Goal: Task Accomplishment & Management: Complete application form

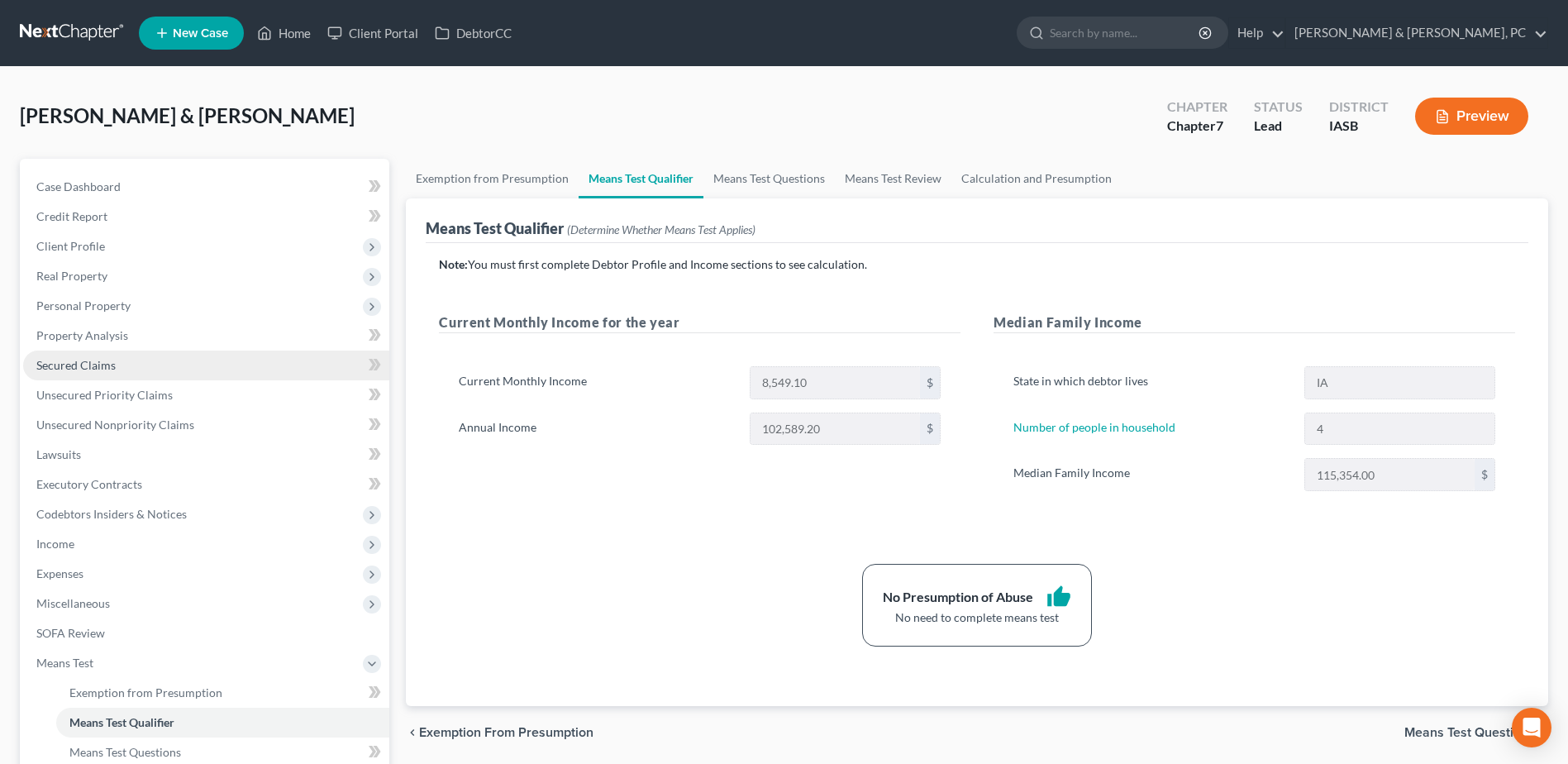
click at [99, 350] on link "Secured Claims" at bounding box center [205, 365] width 366 height 30
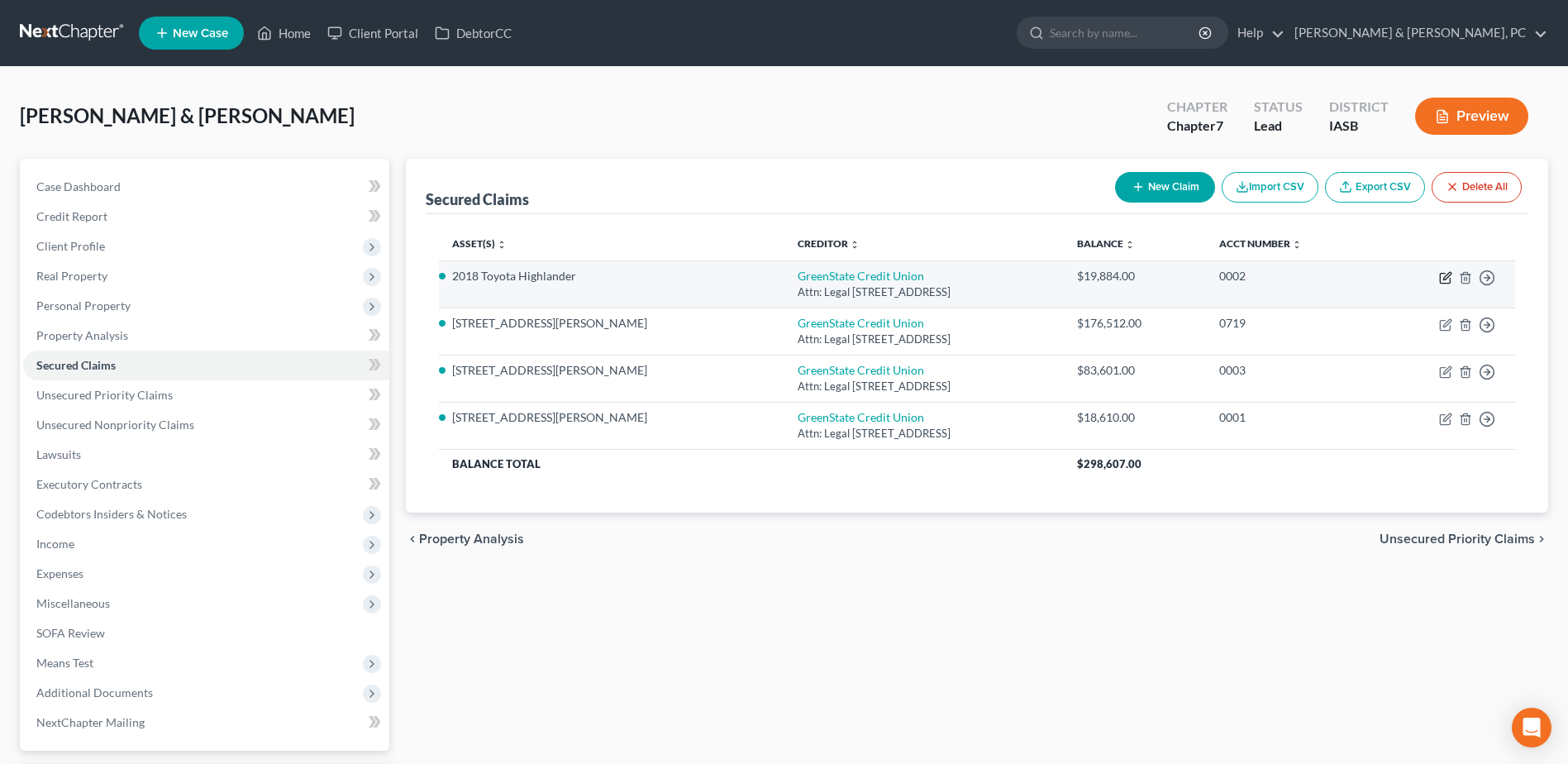
click at [1446, 275] on icon "button" at bounding box center [1448, 275] width 8 height 8
select select "16"
select select "0"
select select "4"
select select "0"
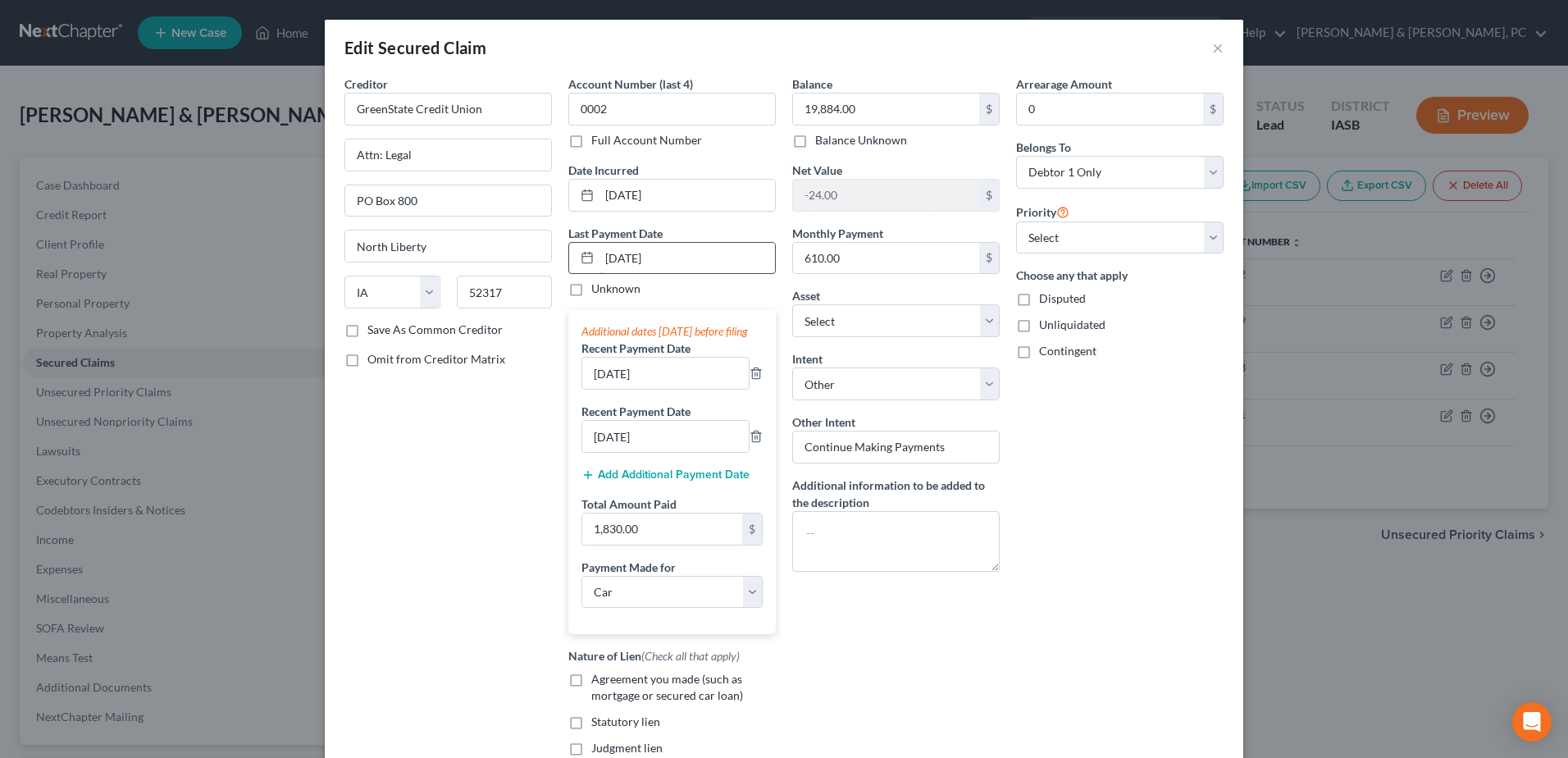
click at [613, 263] on input "09/01/2025" at bounding box center [687, 259] width 175 height 31
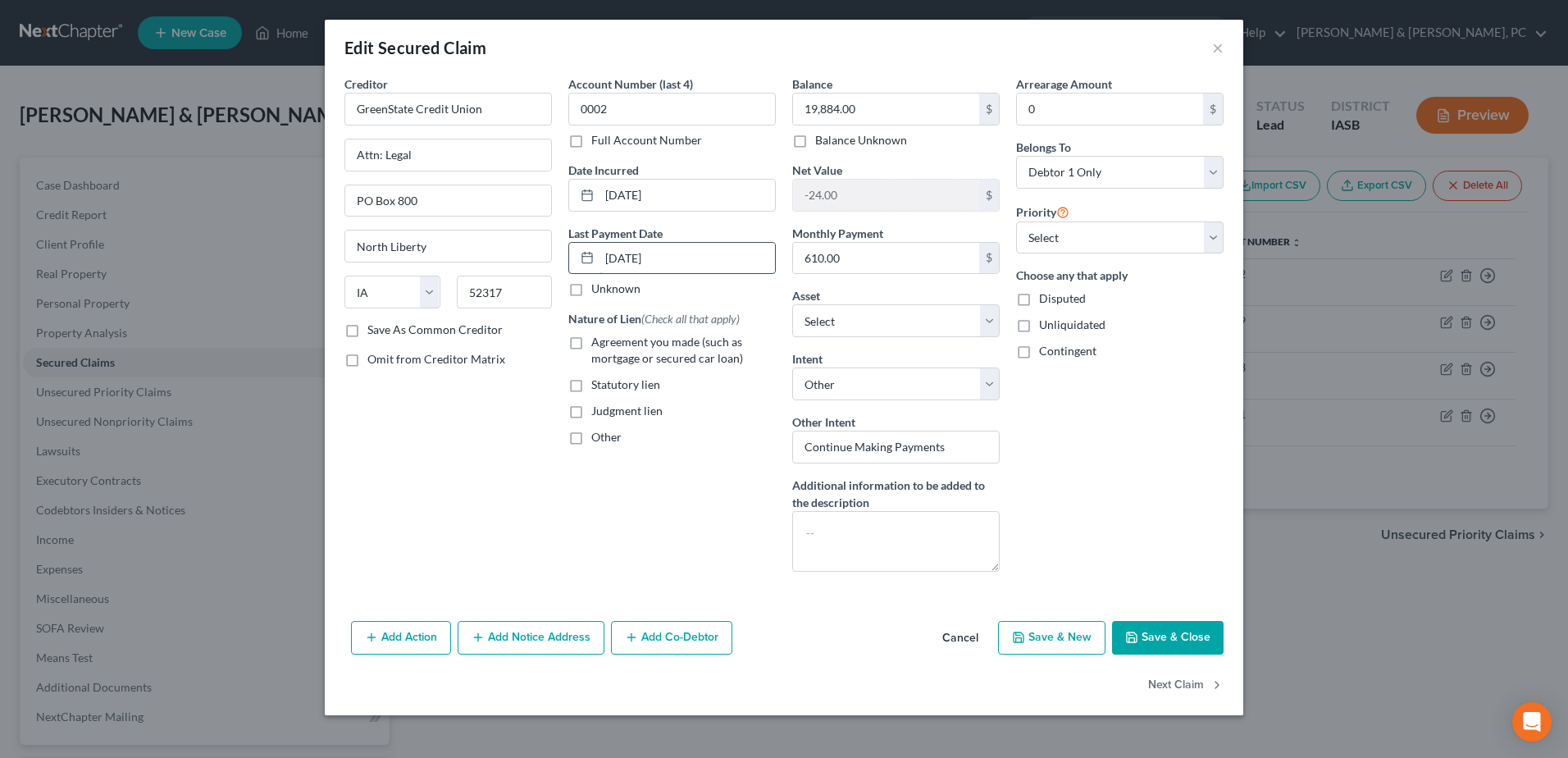
type input "10/01/2025"
select select "0"
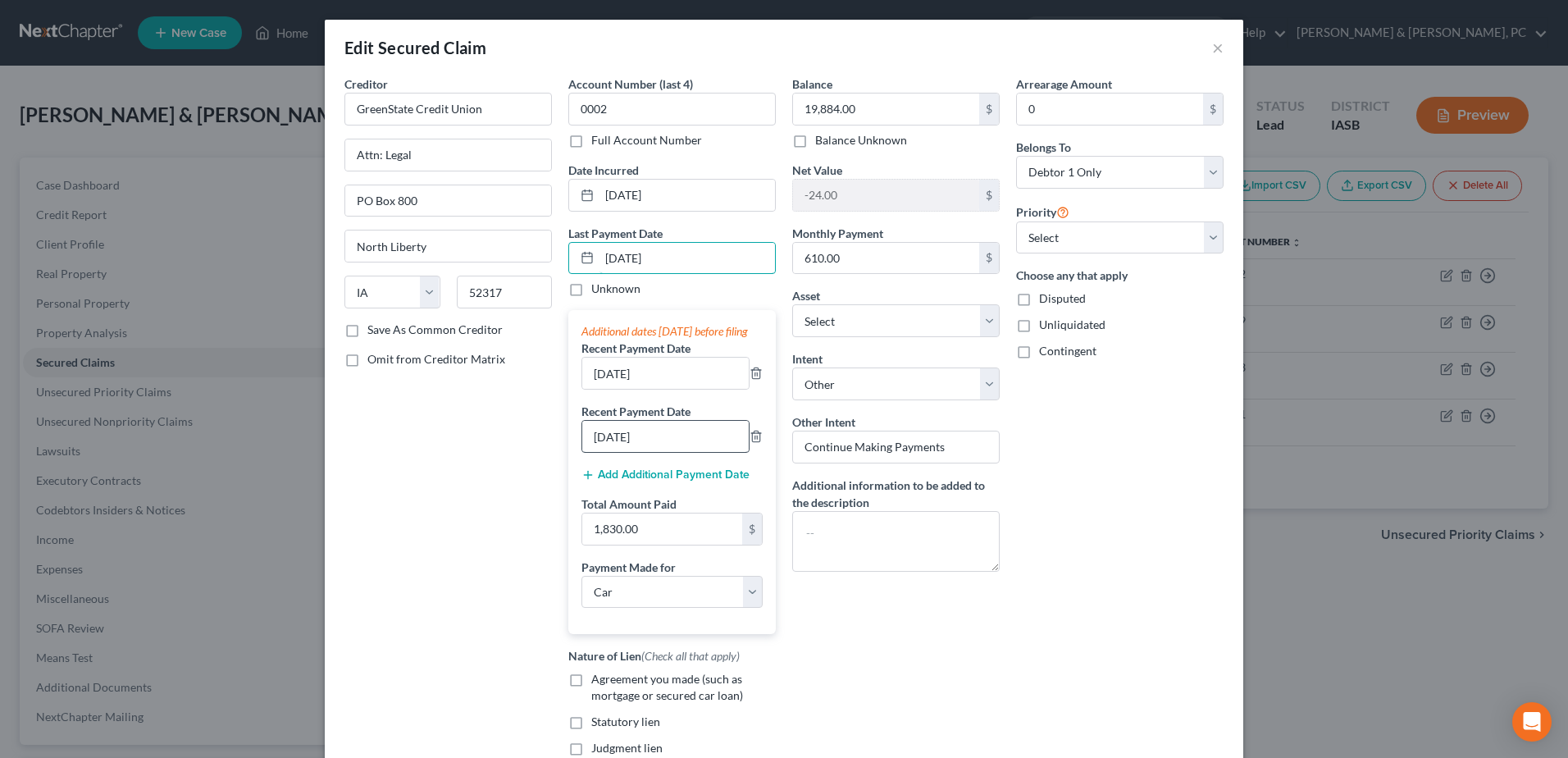
type input "10/01/2025"
click at [601, 451] on input "07/01/2025" at bounding box center [666, 437] width 166 height 31
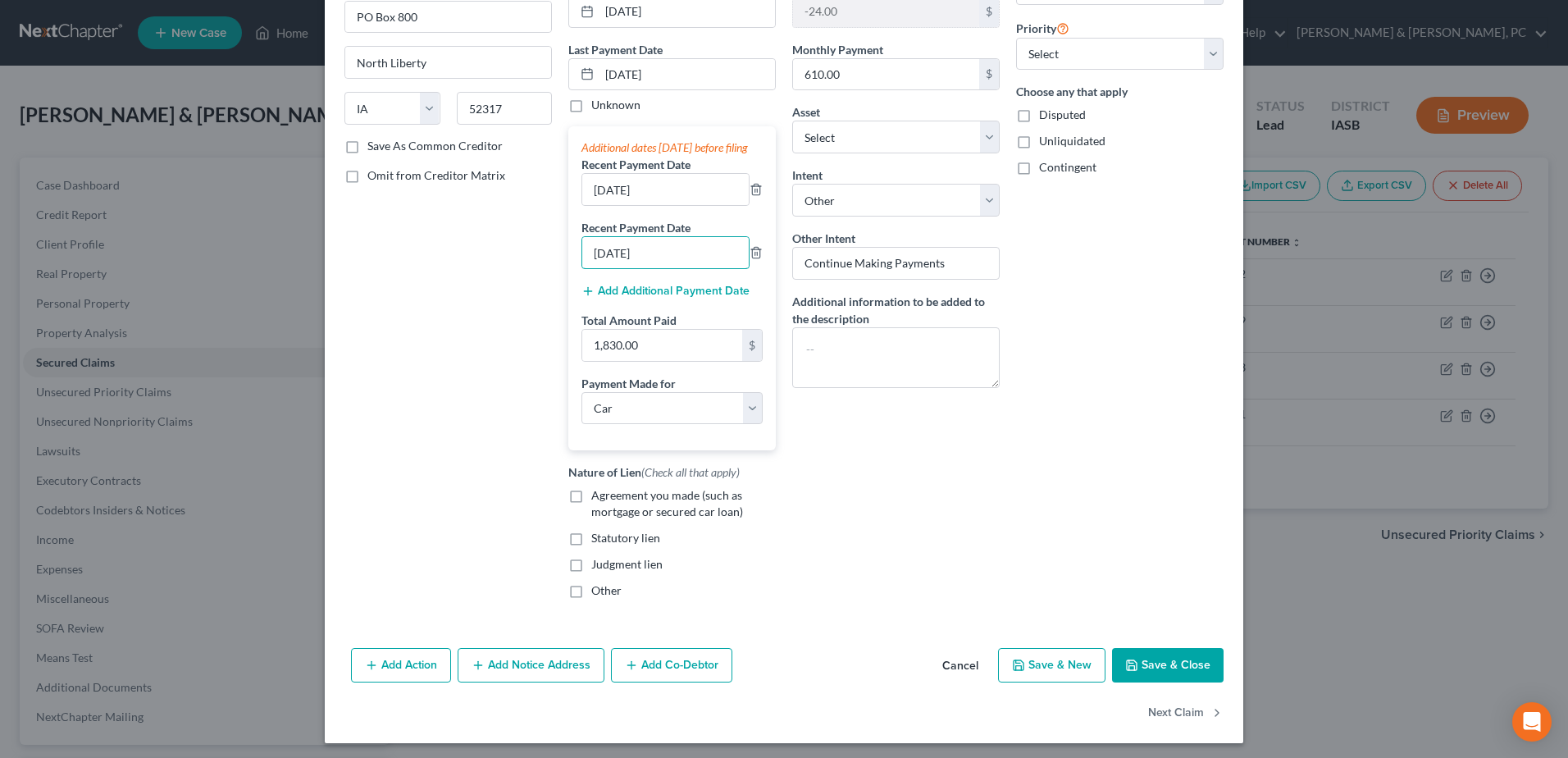
scroll to position [205, 0]
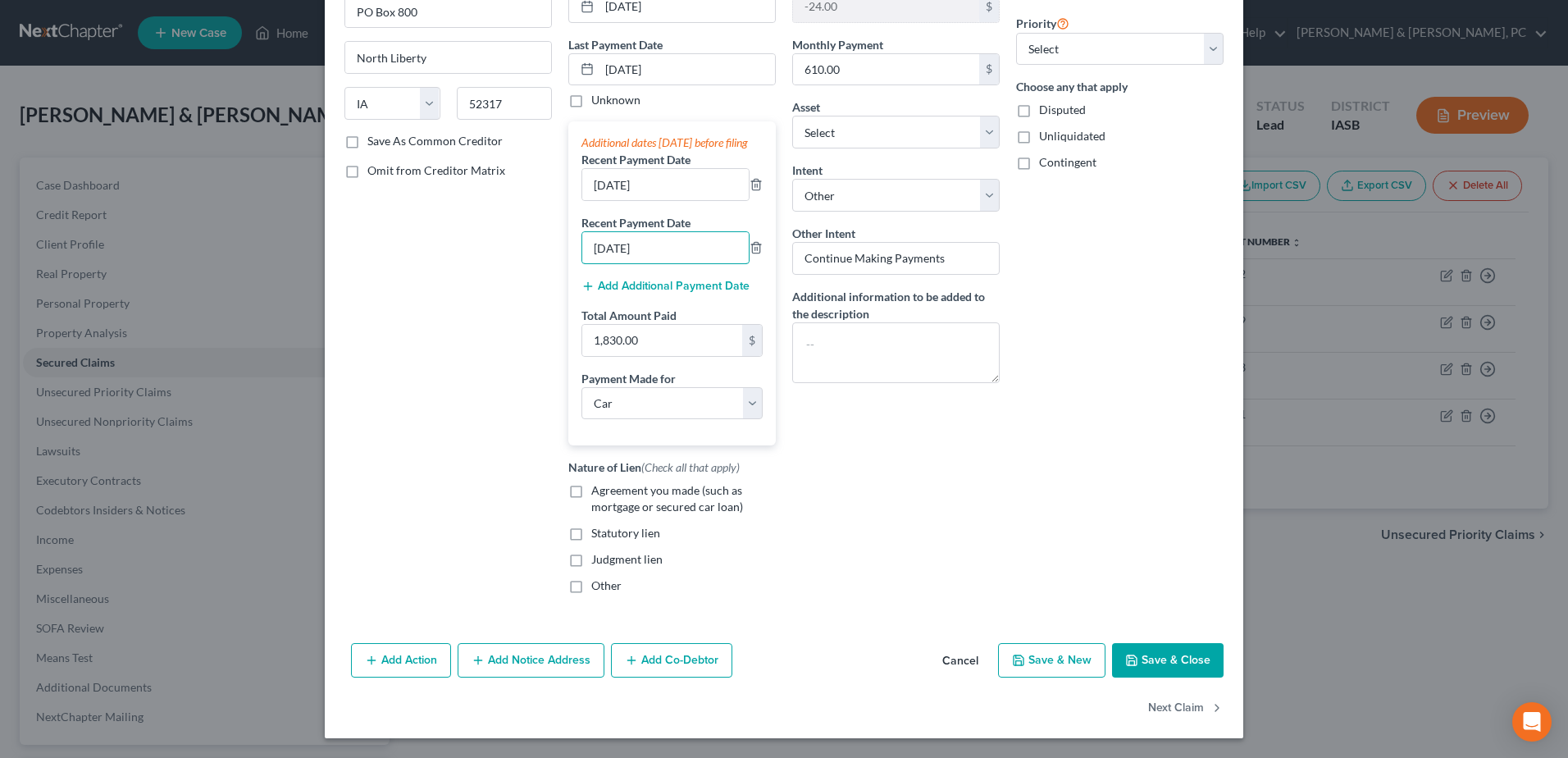
type input "09/01/2025"
click at [1156, 658] on button "Save & Close" at bounding box center [1167, 659] width 112 height 34
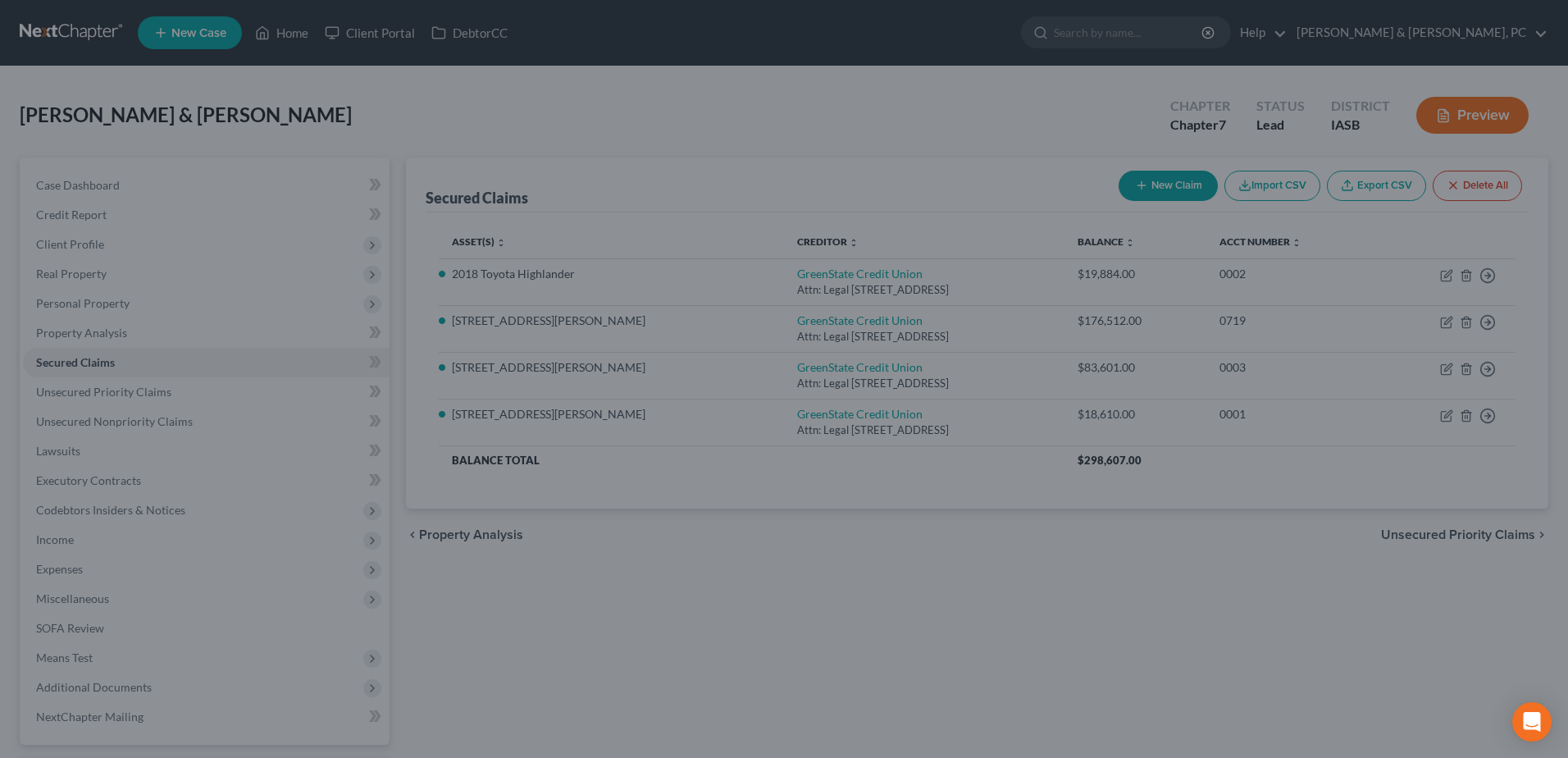
select select "13"
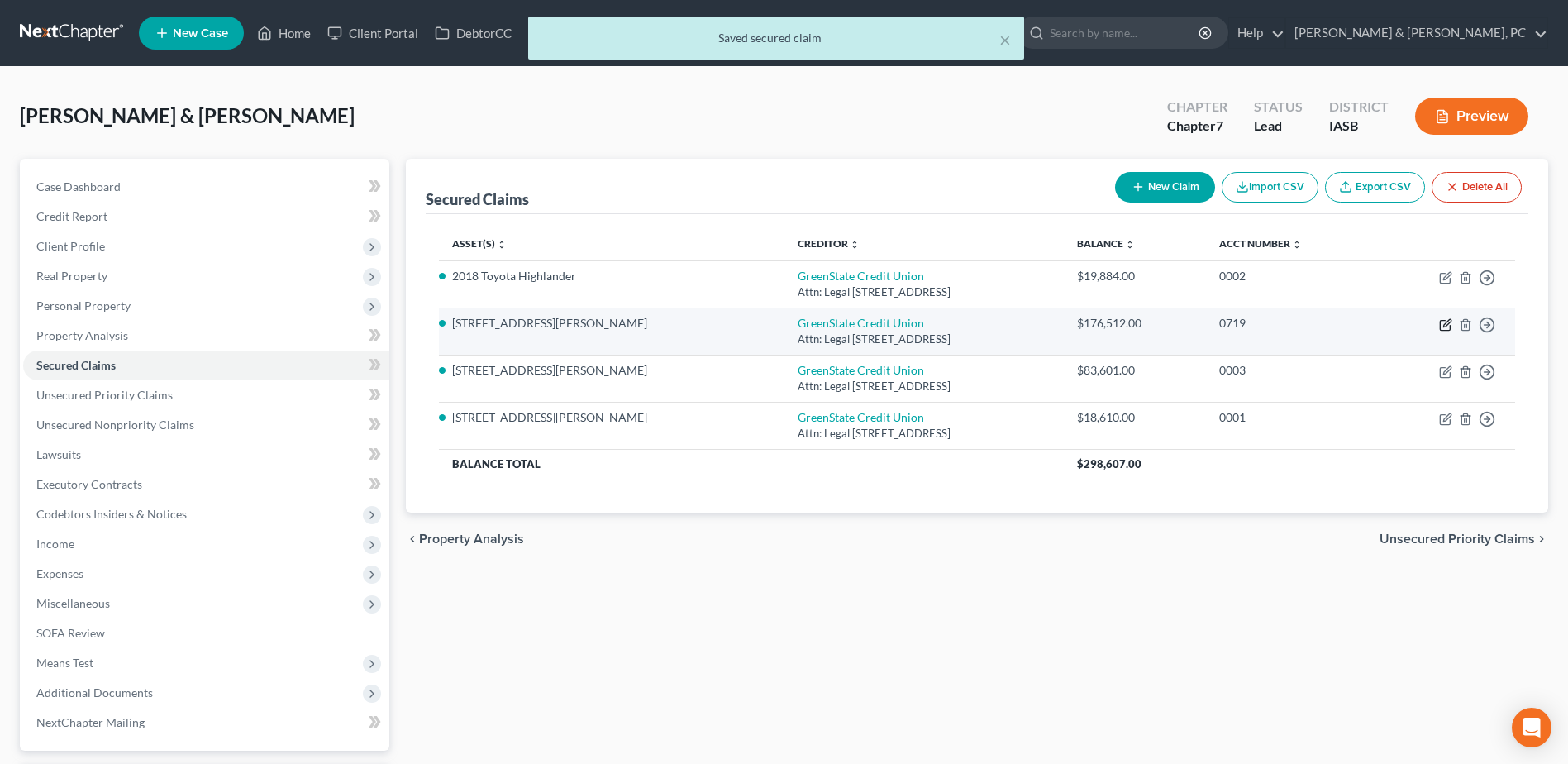
click at [1445, 325] on icon "button" at bounding box center [1448, 323] width 8 height 8
select select "16"
select select "3"
select select "2"
select select "0"
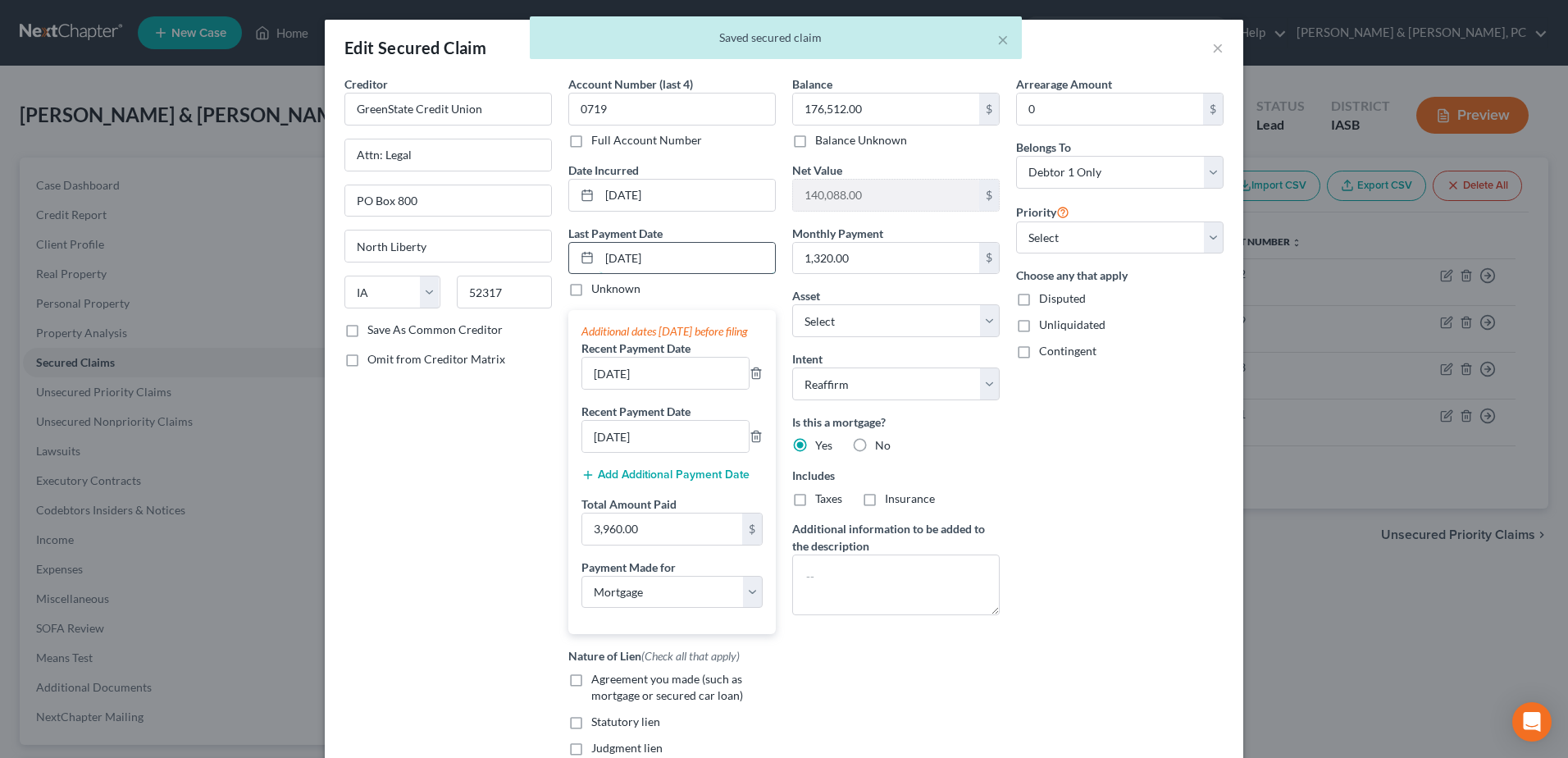
click at [618, 255] on input "09/01/2025" at bounding box center [687, 259] width 175 height 31
click at [616, 260] on input "09/01/2025" at bounding box center [687, 259] width 175 height 31
click at [612, 254] on input "09/01/2025" at bounding box center [687, 259] width 175 height 31
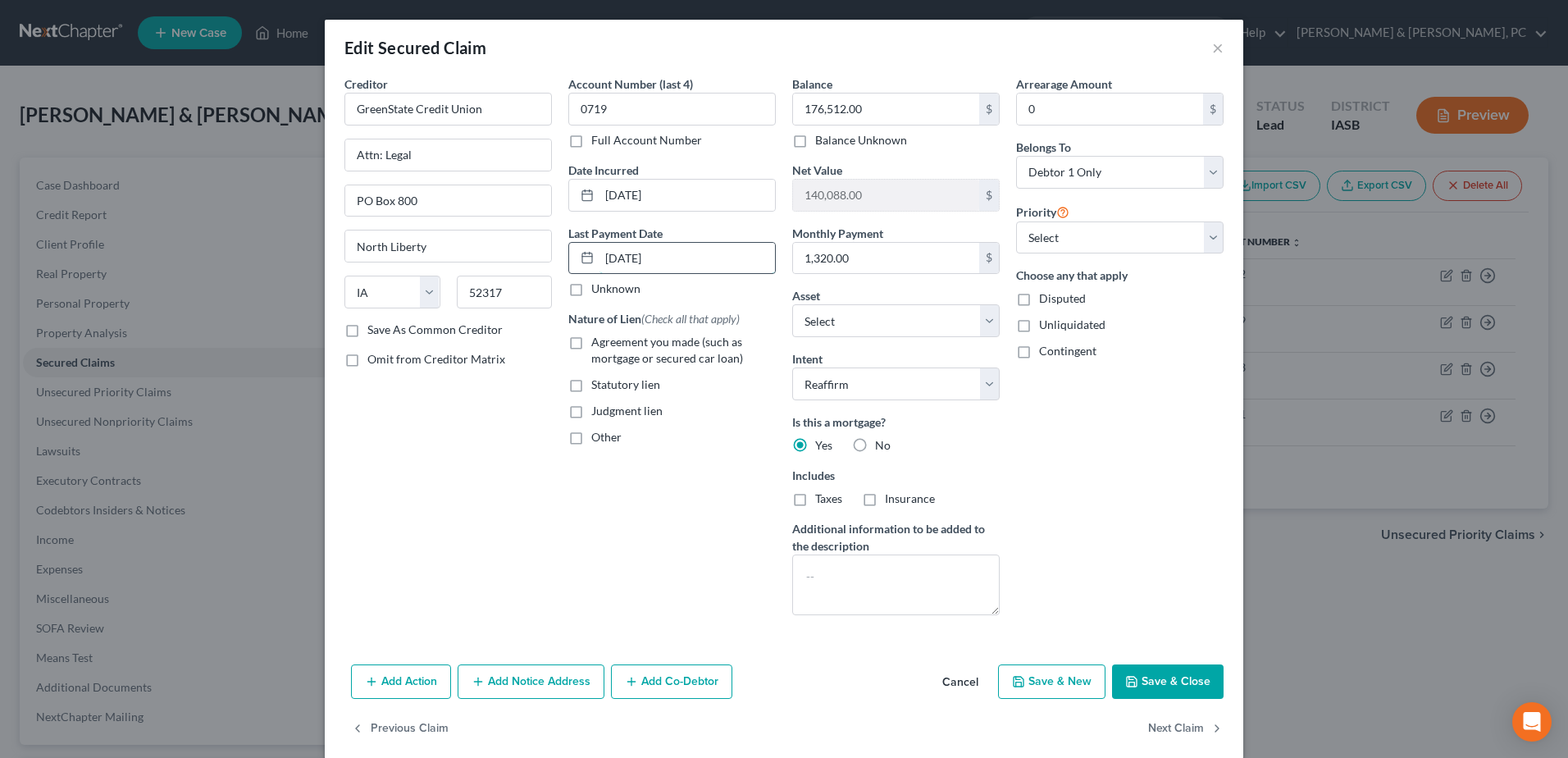
type input "10/01/2025"
select select "3"
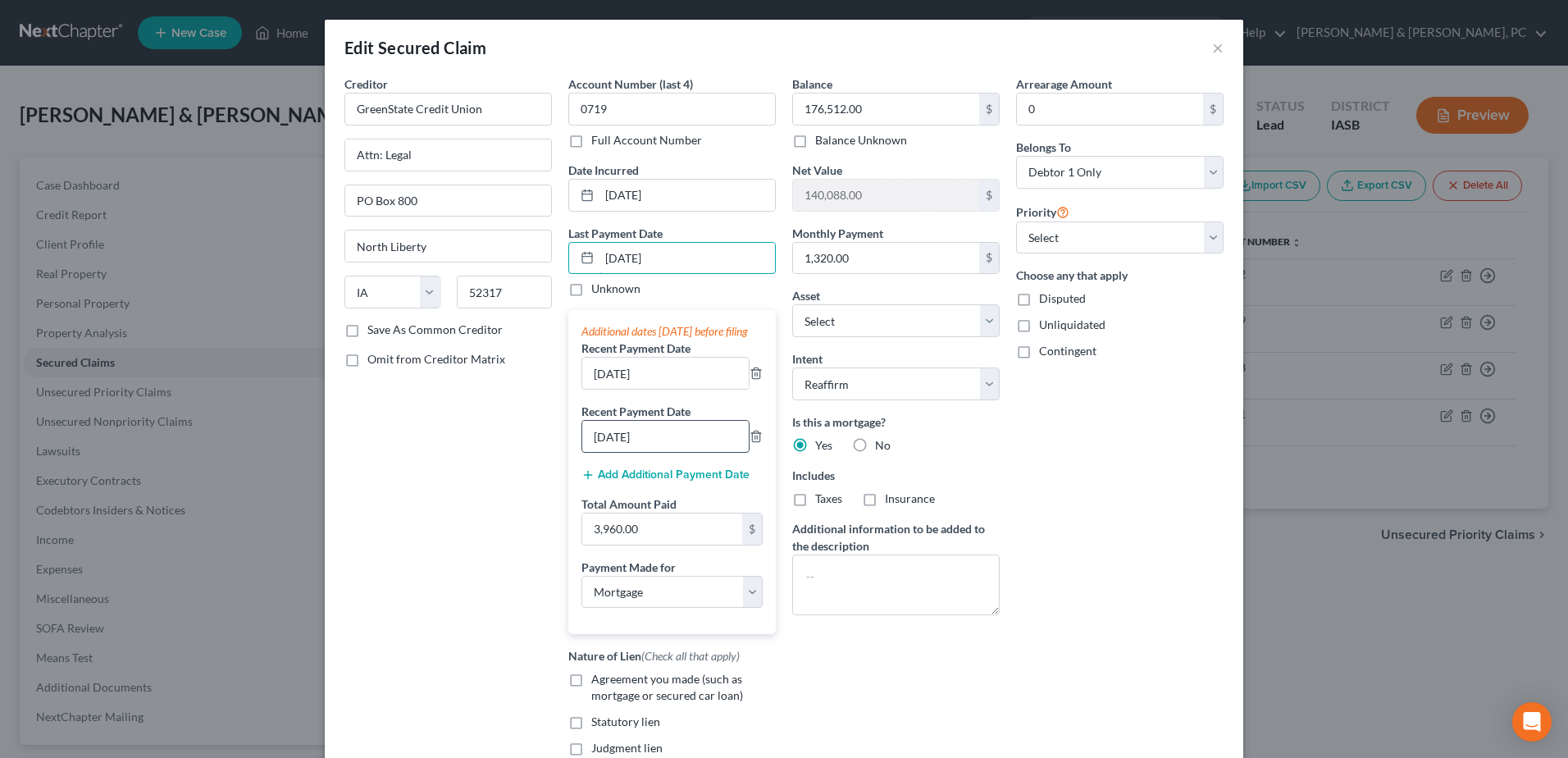
type input "10/01/2025"
click at [603, 444] on input "07/01/2025" at bounding box center [666, 437] width 166 height 31
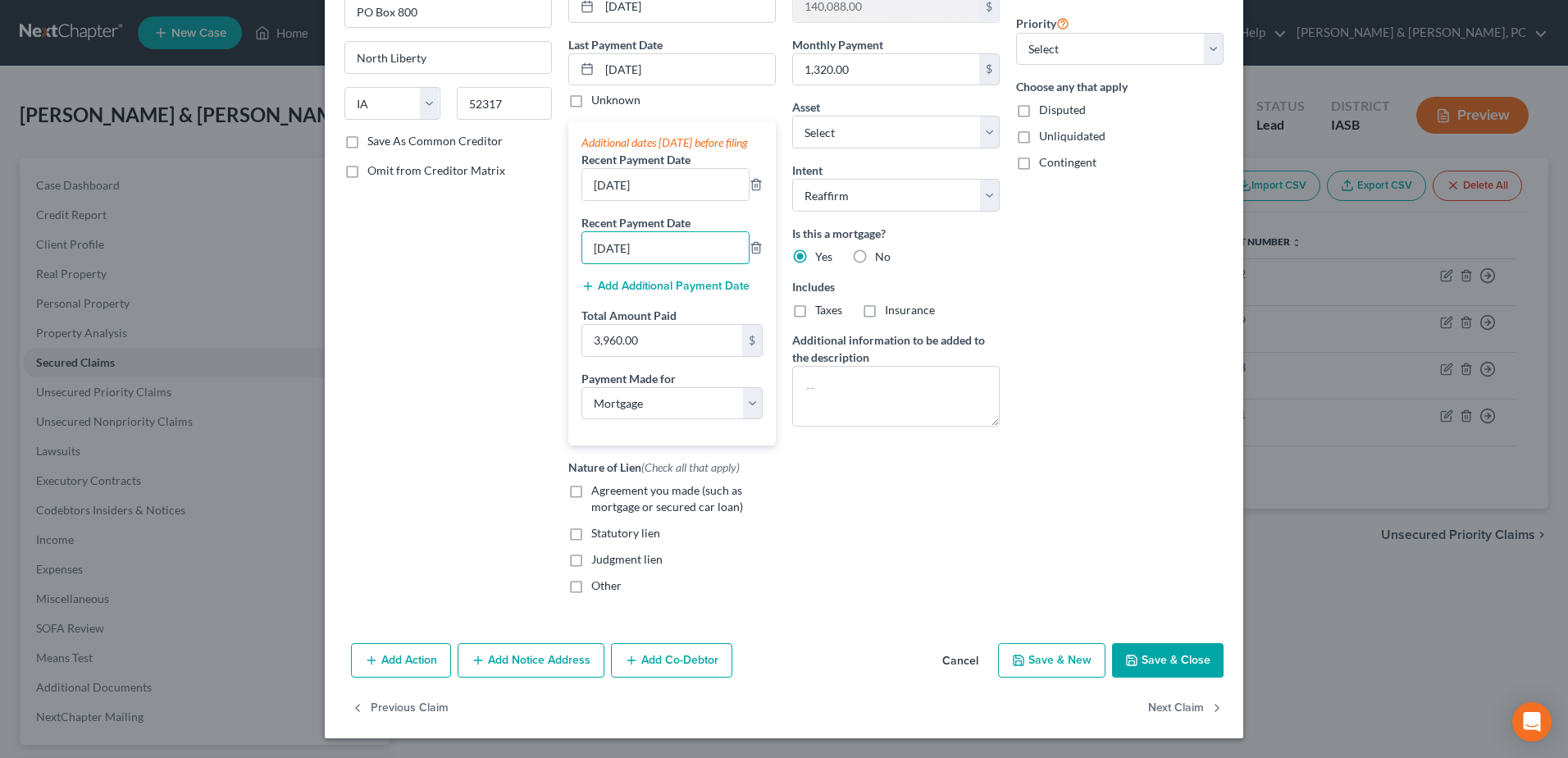
type input "09/01/2025"
click at [1134, 650] on button "Save & Close" at bounding box center [1167, 659] width 112 height 34
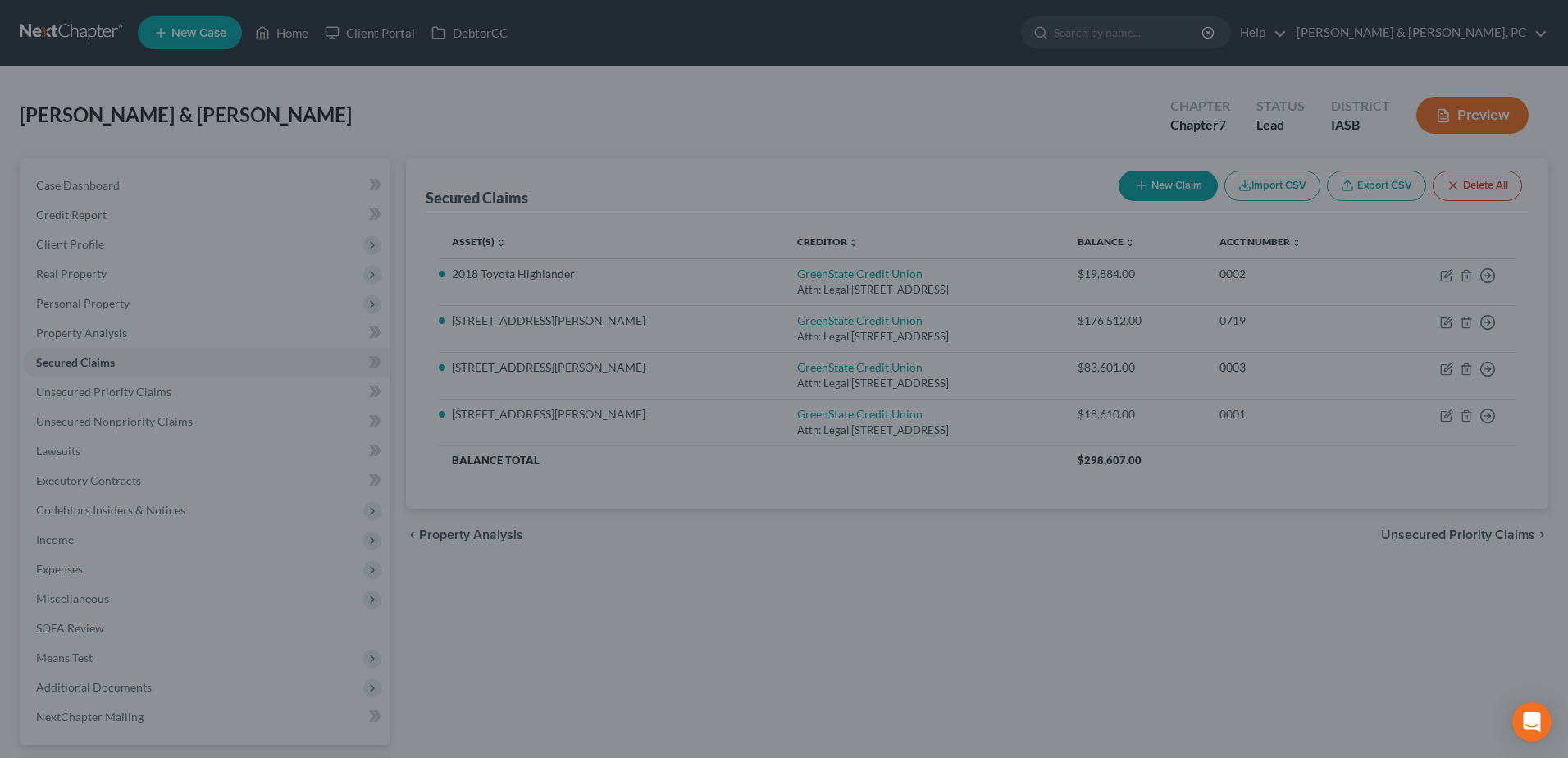
select select "6"
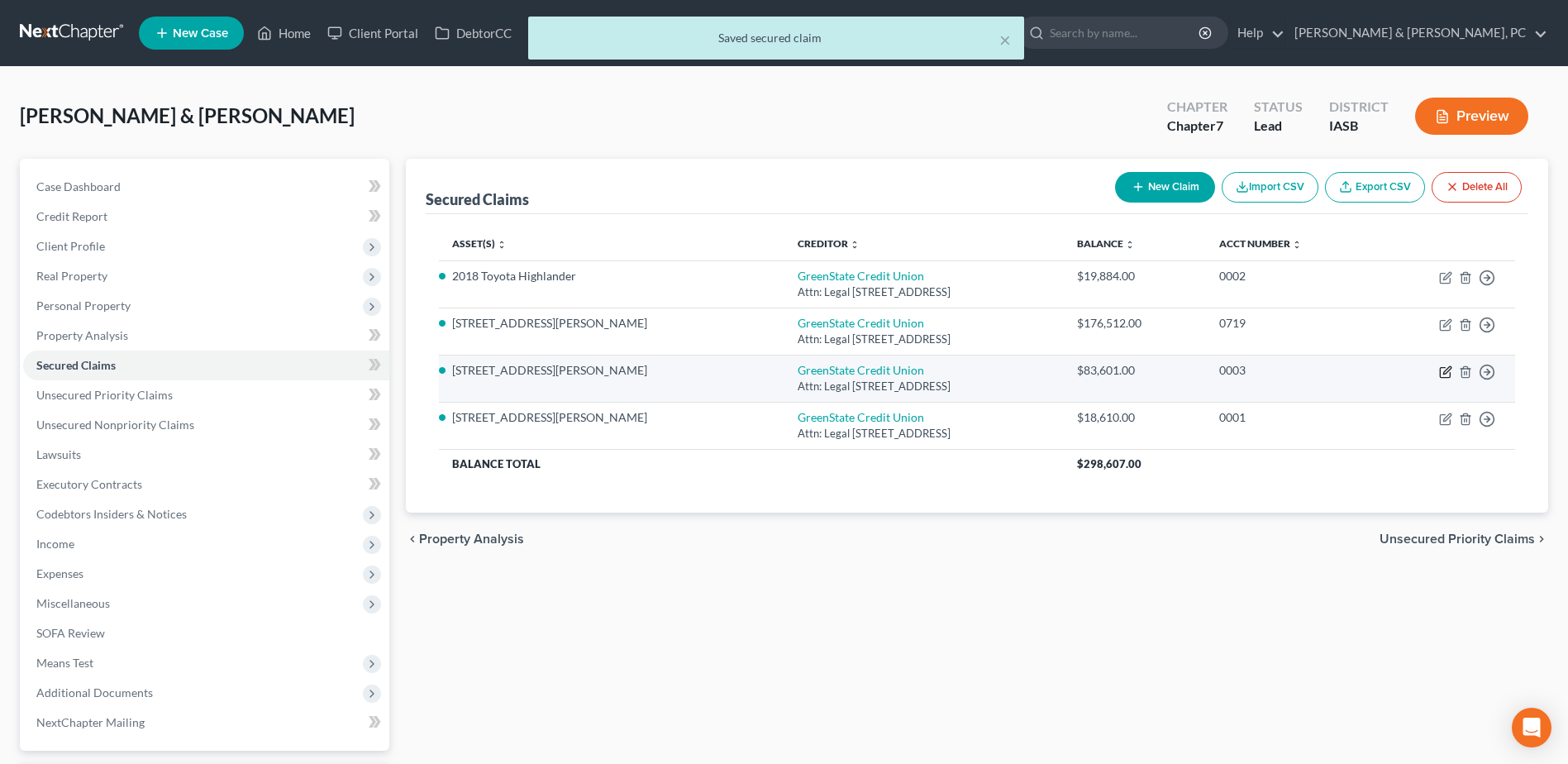
click at [1450, 373] on icon "button" at bounding box center [1446, 373] width 10 height 10
select select "16"
select select "3"
select select "2"
select select "0"
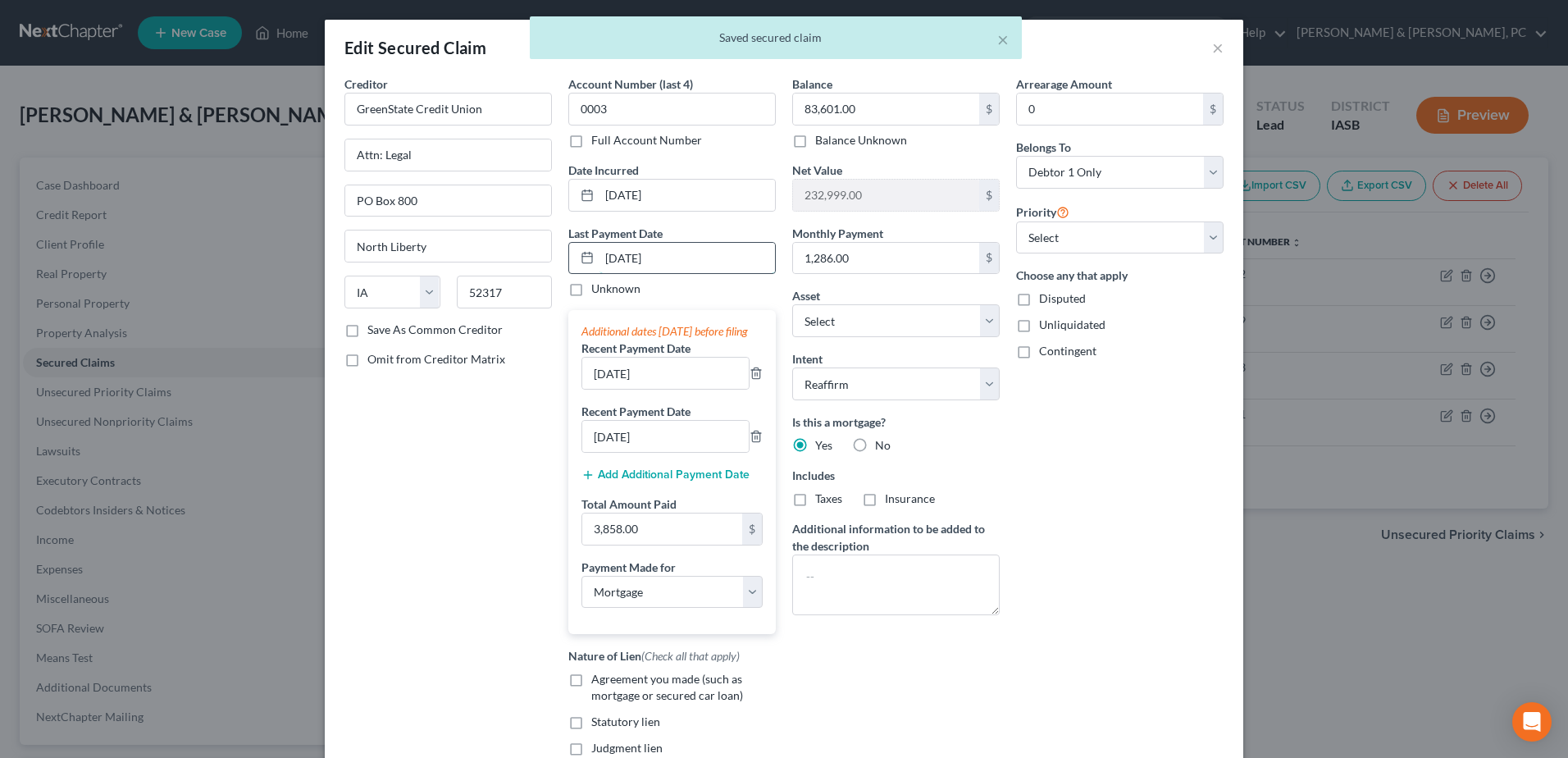
drag, startPoint x: 613, startPoint y: 258, endPoint x: 729, endPoint y: 248, distance: 116.4
click at [614, 259] on input "09/01/2025" at bounding box center [687, 259] width 175 height 31
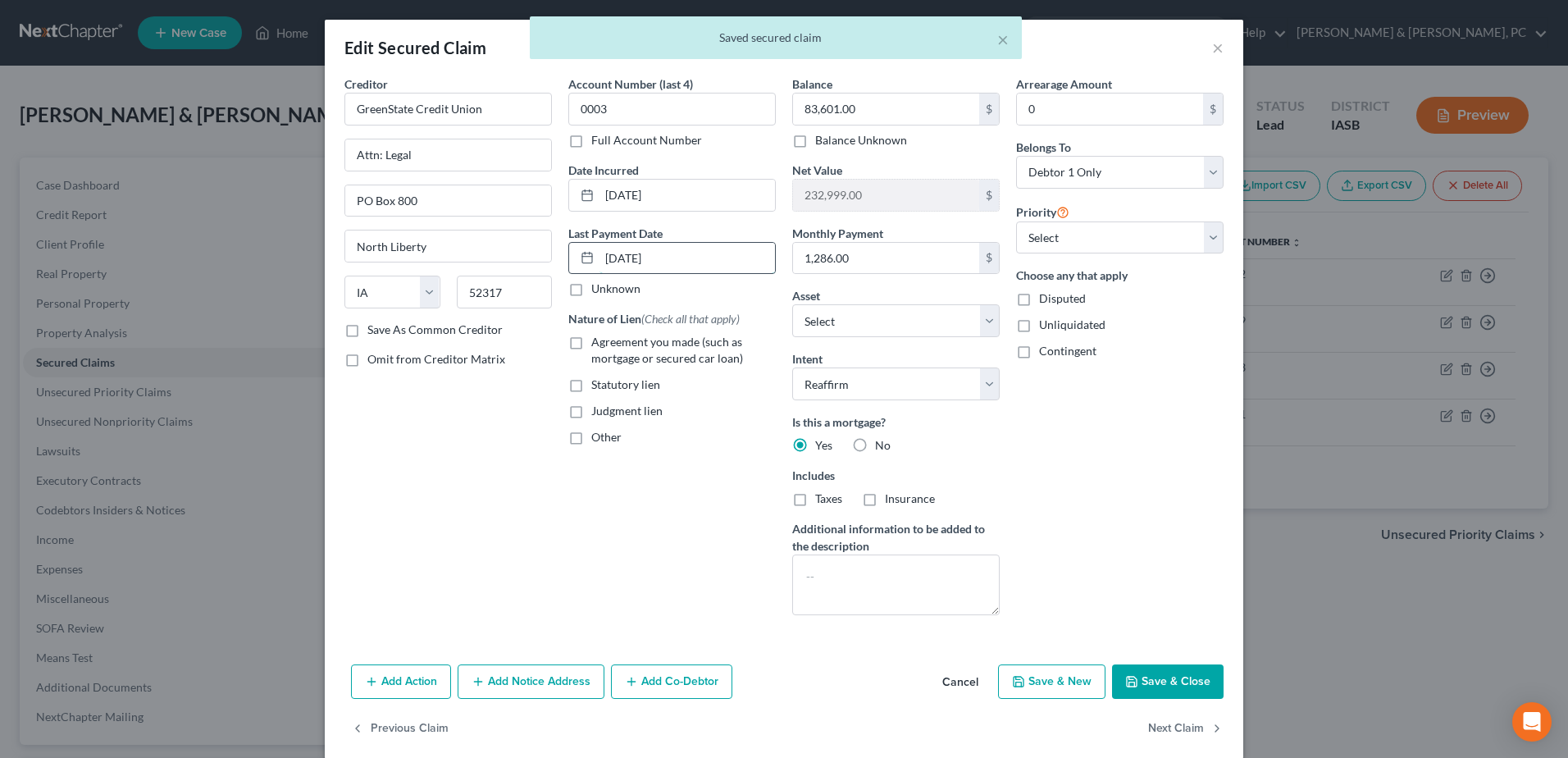
type input "10/01/2025"
select select "3"
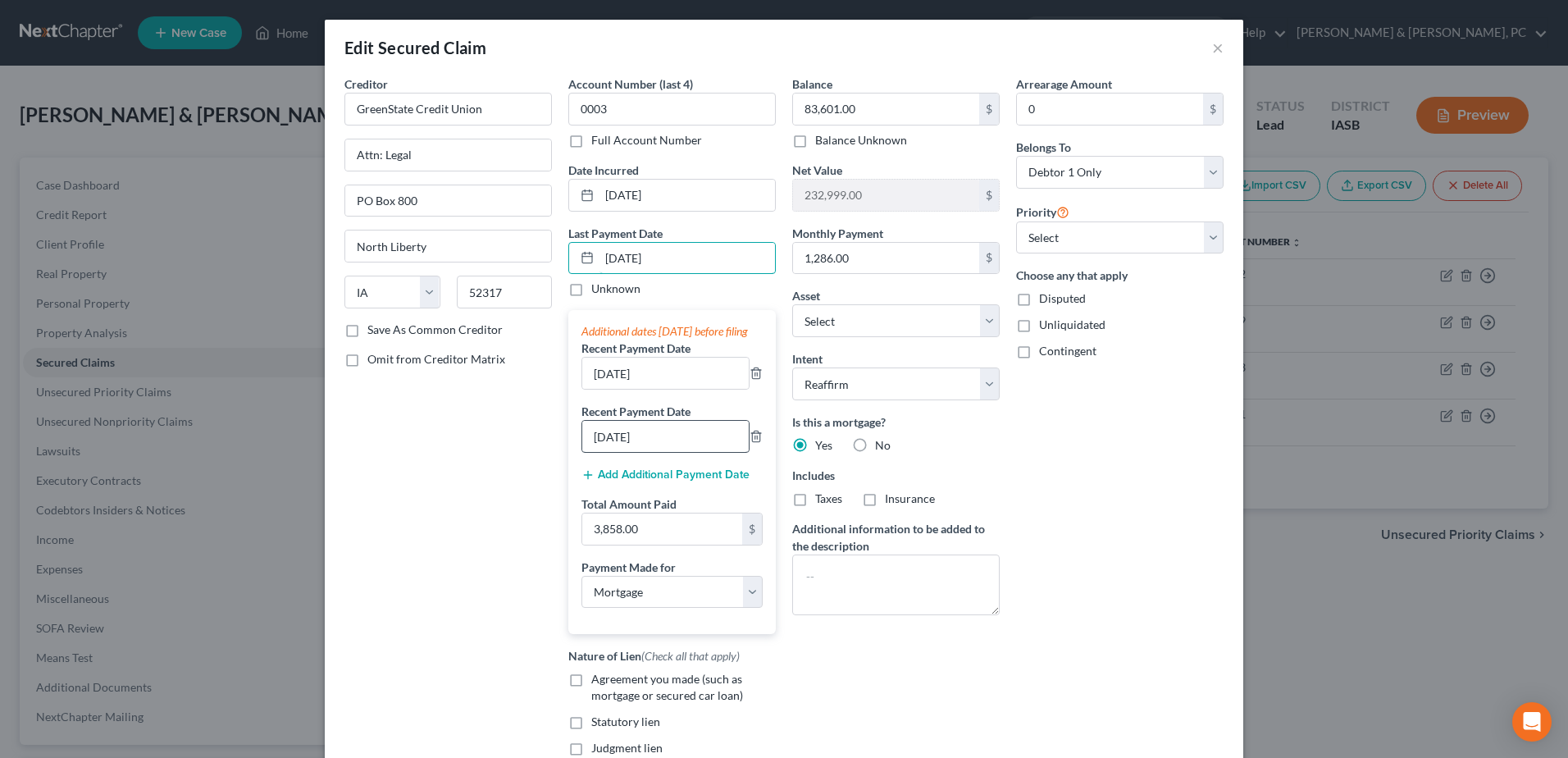
type input "10/01/2025"
click at [600, 451] on input "07/01/2025" at bounding box center [666, 437] width 166 height 31
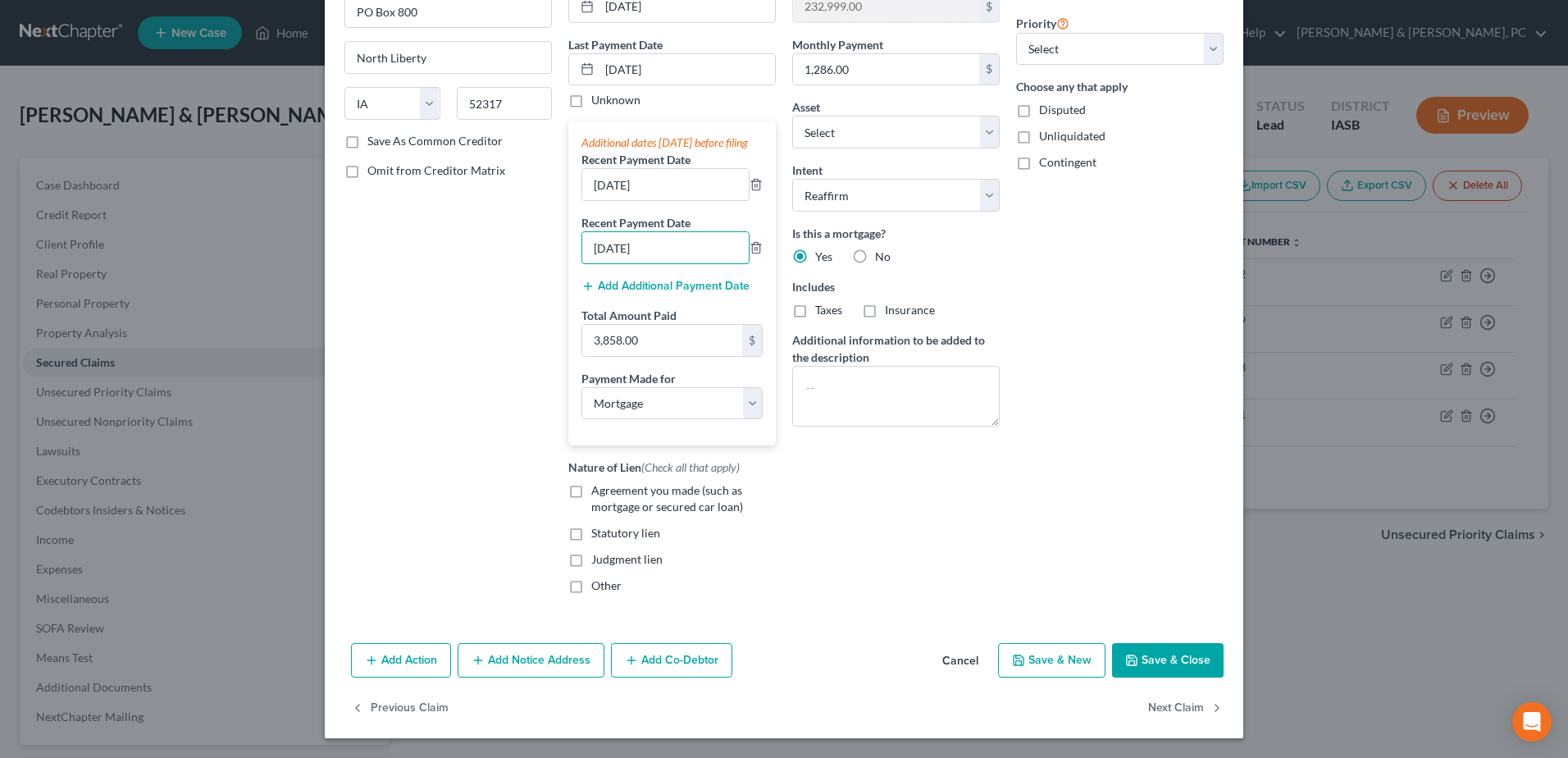
type input "09/01/2025"
click at [1158, 664] on button "Save & Close" at bounding box center [1167, 659] width 112 height 34
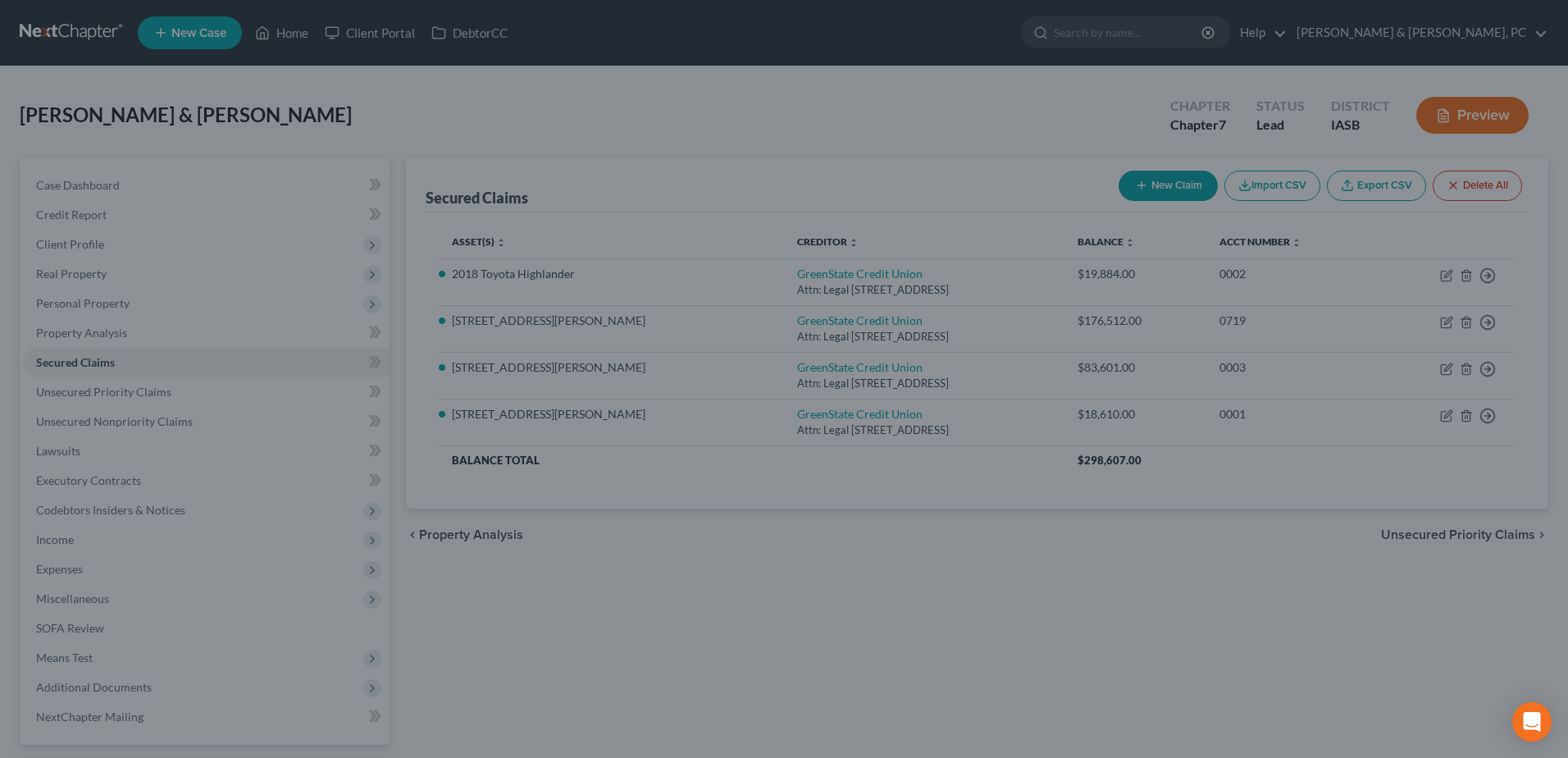
select select "6"
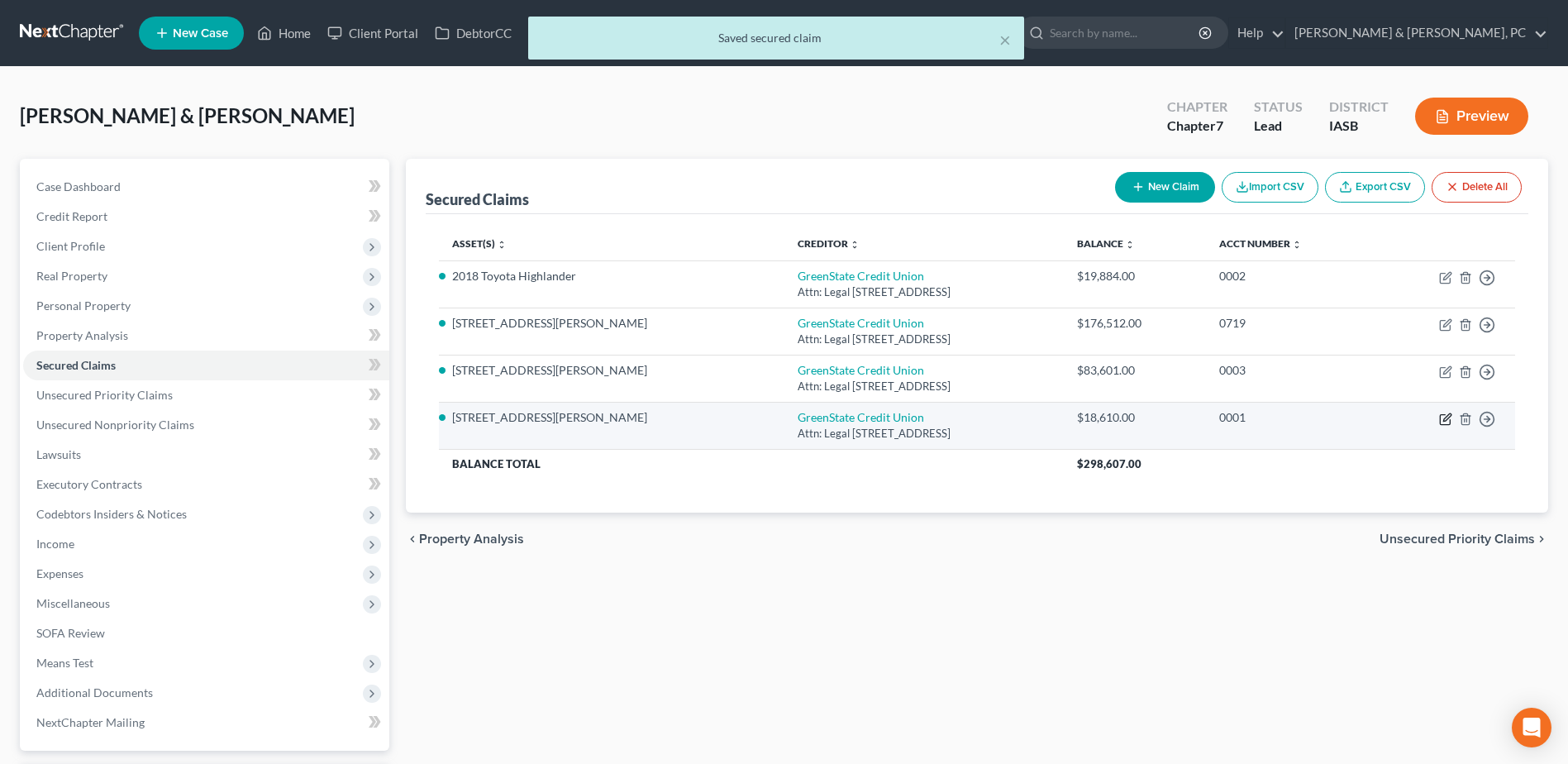
click at [1446, 420] on icon "button" at bounding box center [1446, 419] width 13 height 13
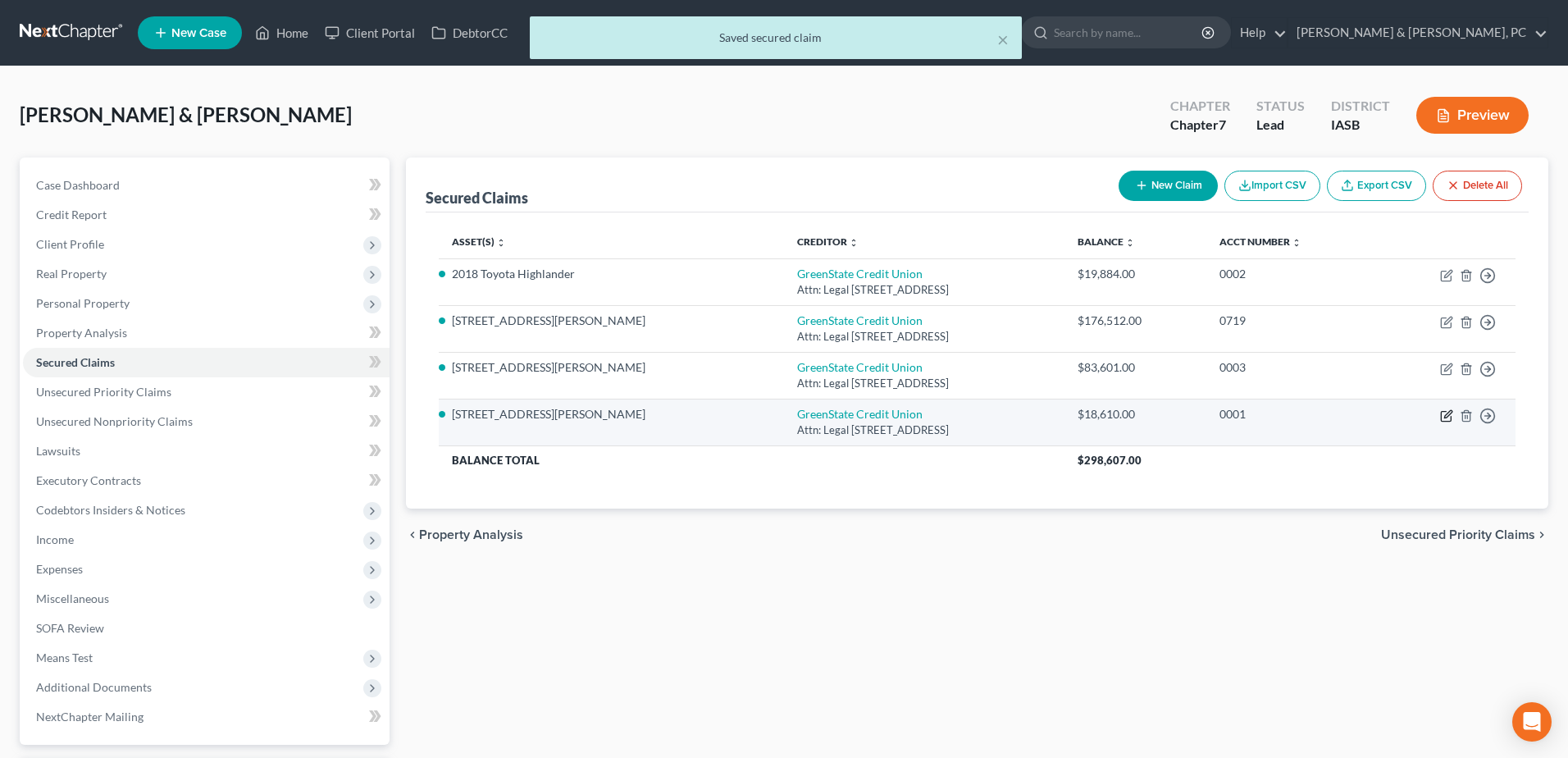
select select "16"
select select "3"
select select "2"
select select "0"
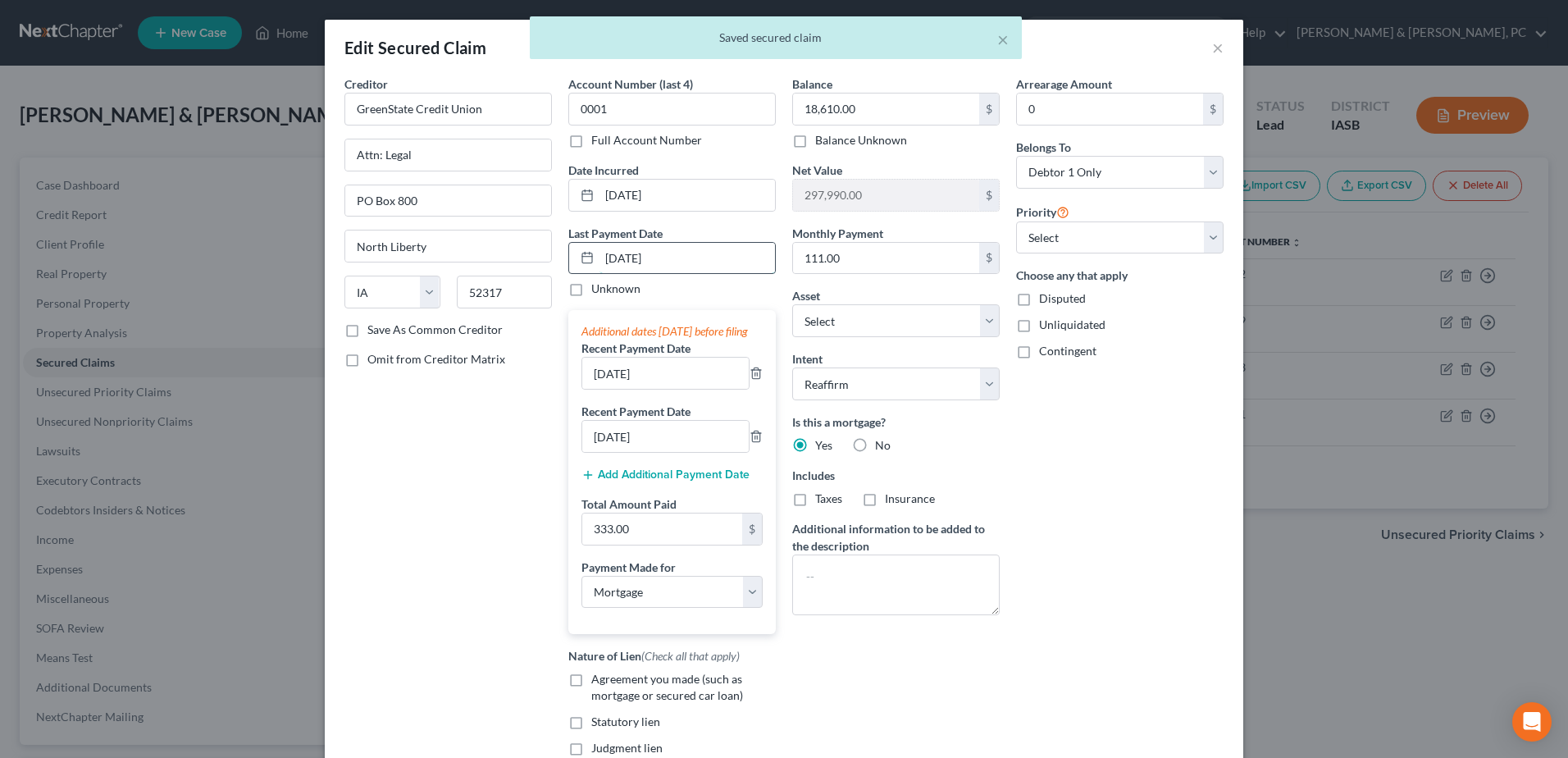
click at [613, 255] on input "09/01/2025" at bounding box center [687, 259] width 175 height 31
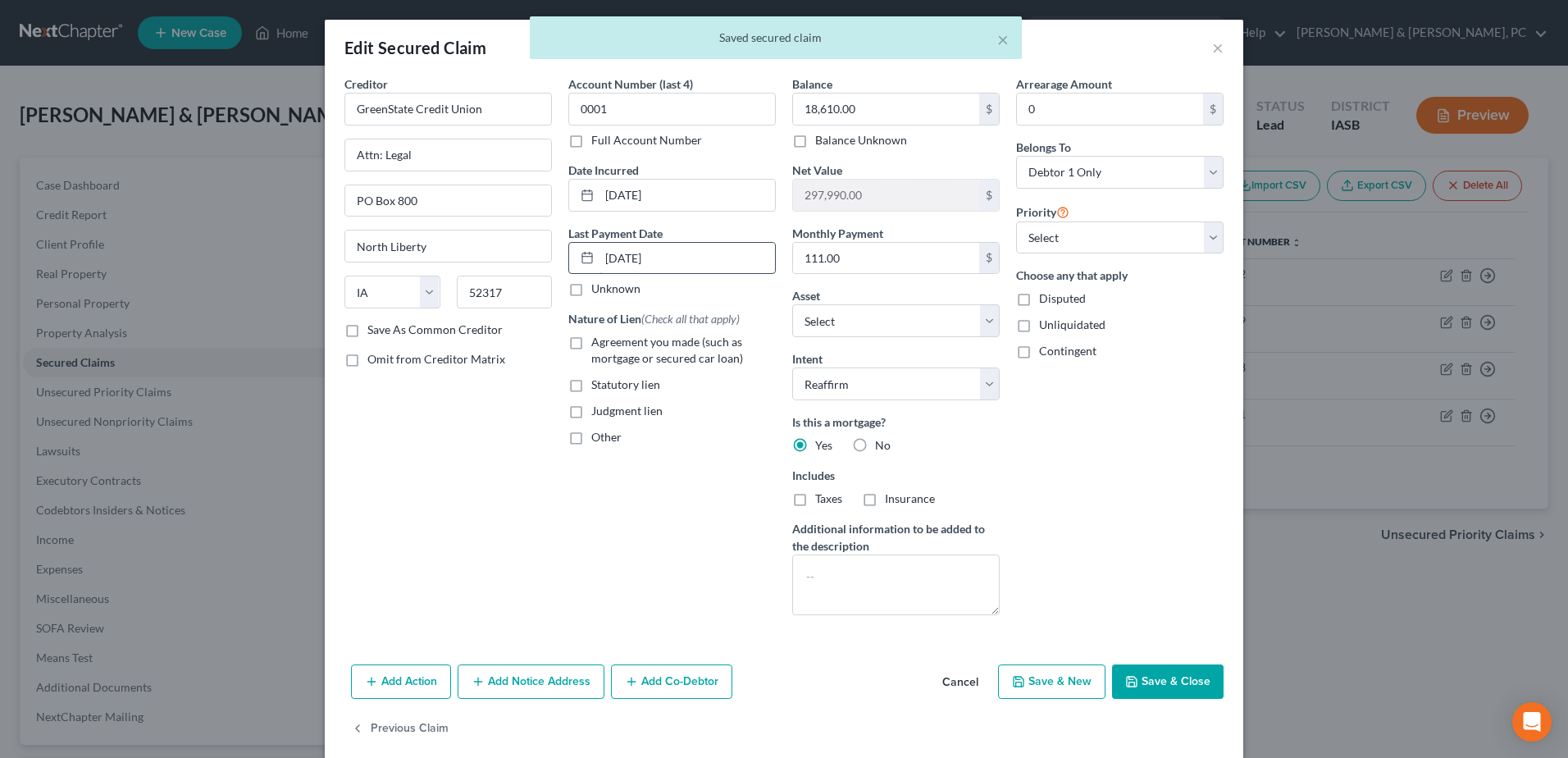
type input "10/01/2025"
select select "3"
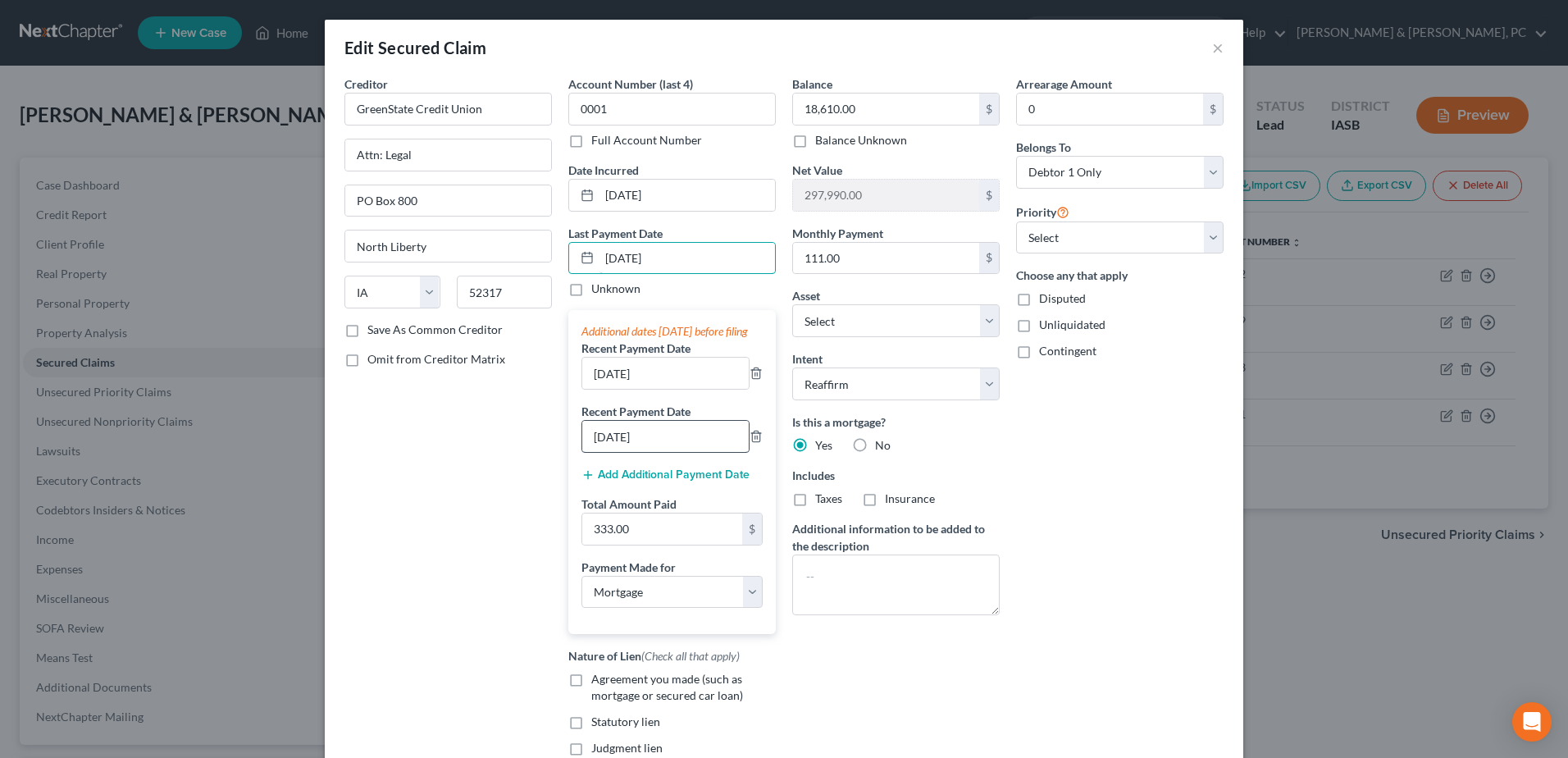
type input "10/01/2025"
click at [597, 447] on input "07/01/2025" at bounding box center [666, 437] width 166 height 31
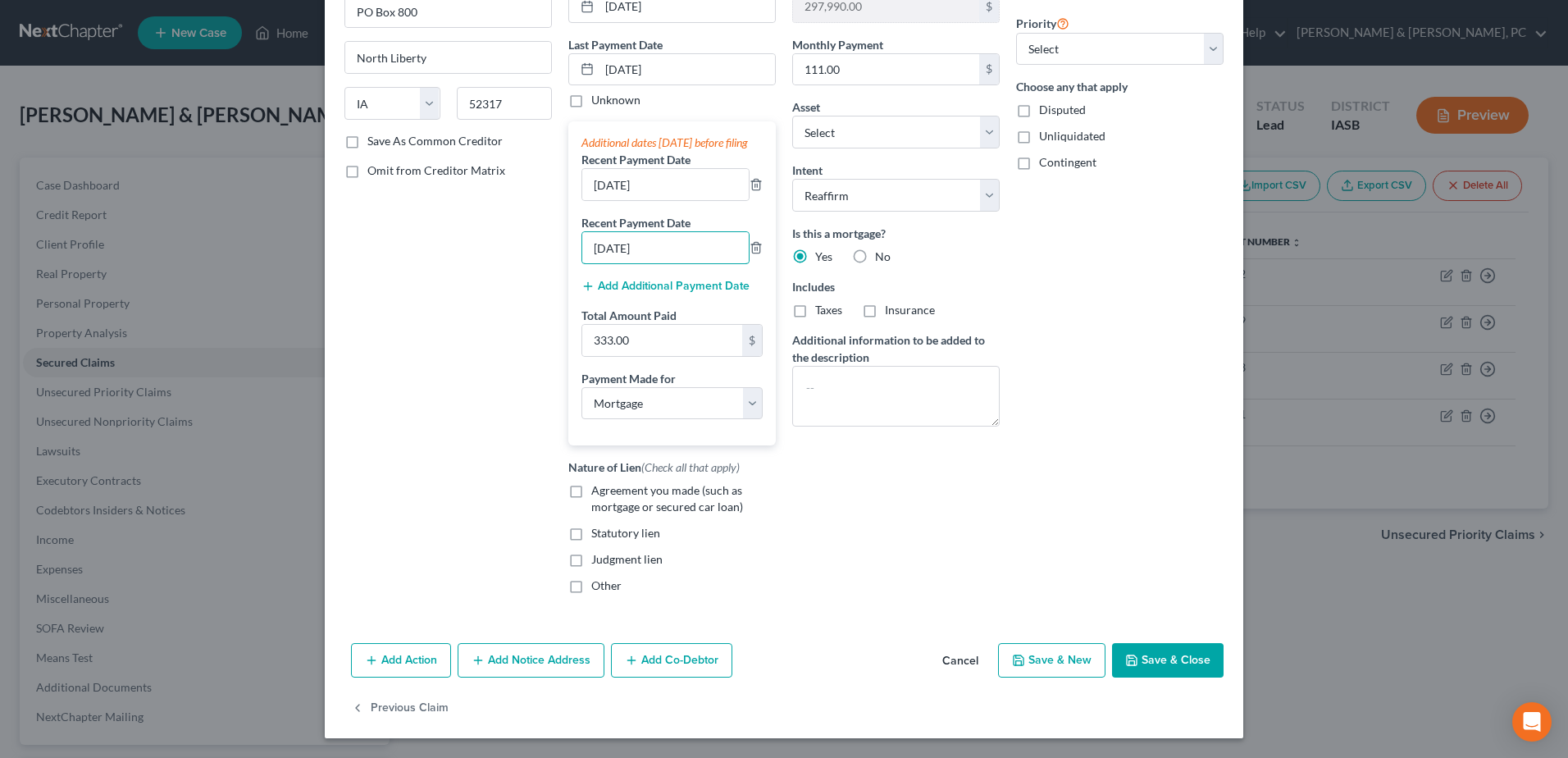
type input "09/01/2025"
click at [1161, 654] on button "Save & Close" at bounding box center [1167, 659] width 112 height 34
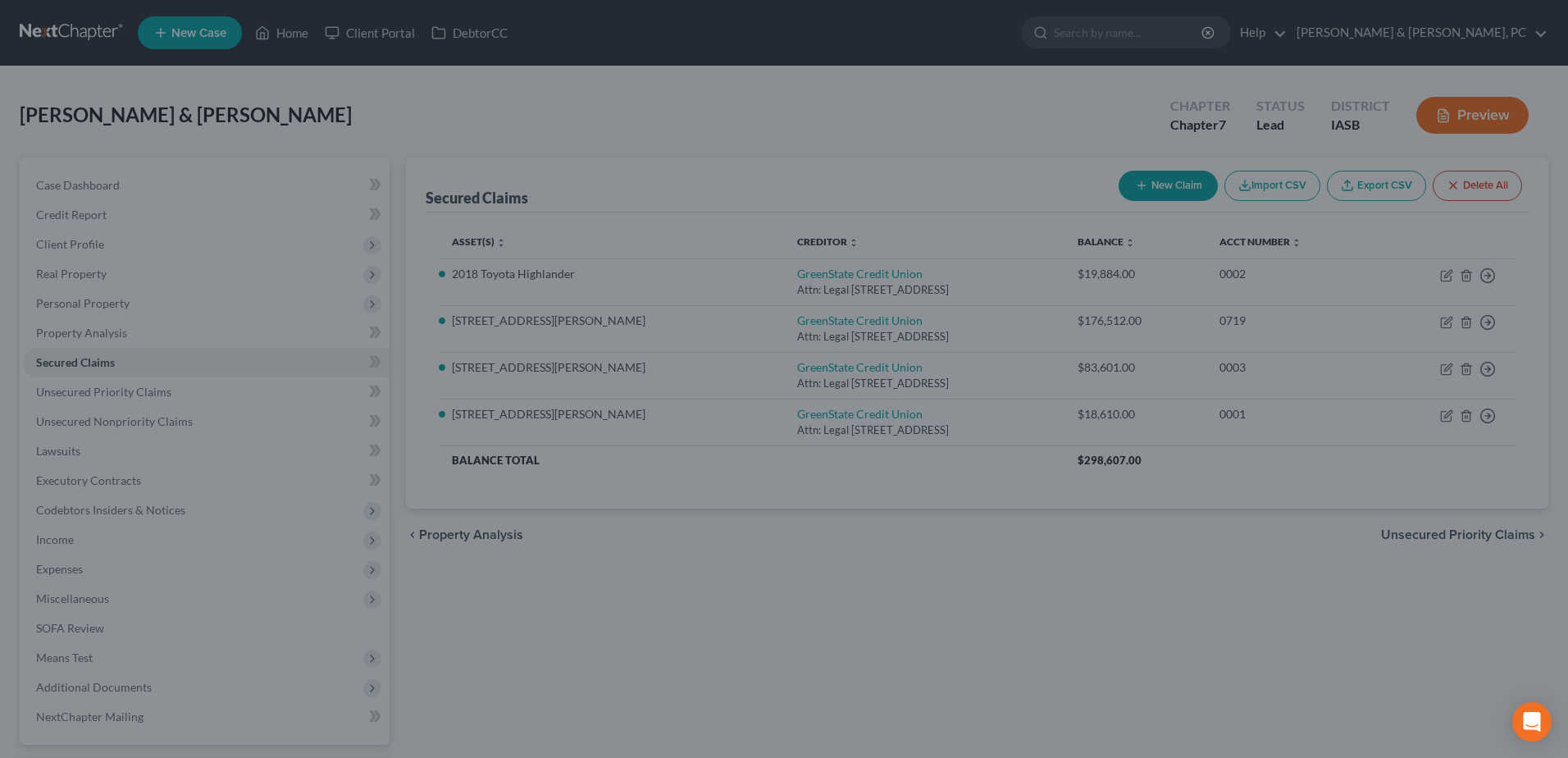
select select "6"
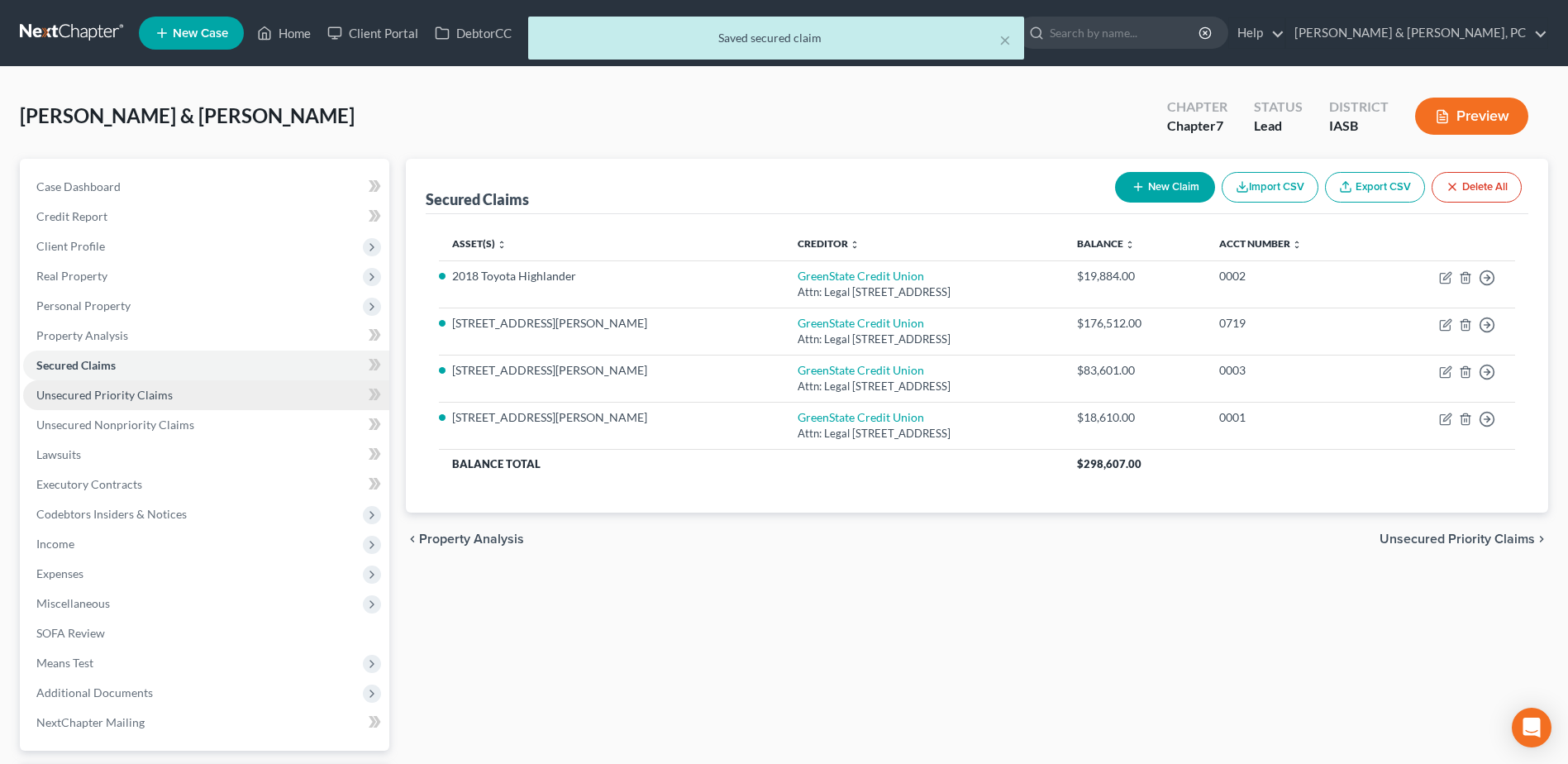
click at [187, 389] on link "Unsecured Priority Claims" at bounding box center [205, 395] width 366 height 30
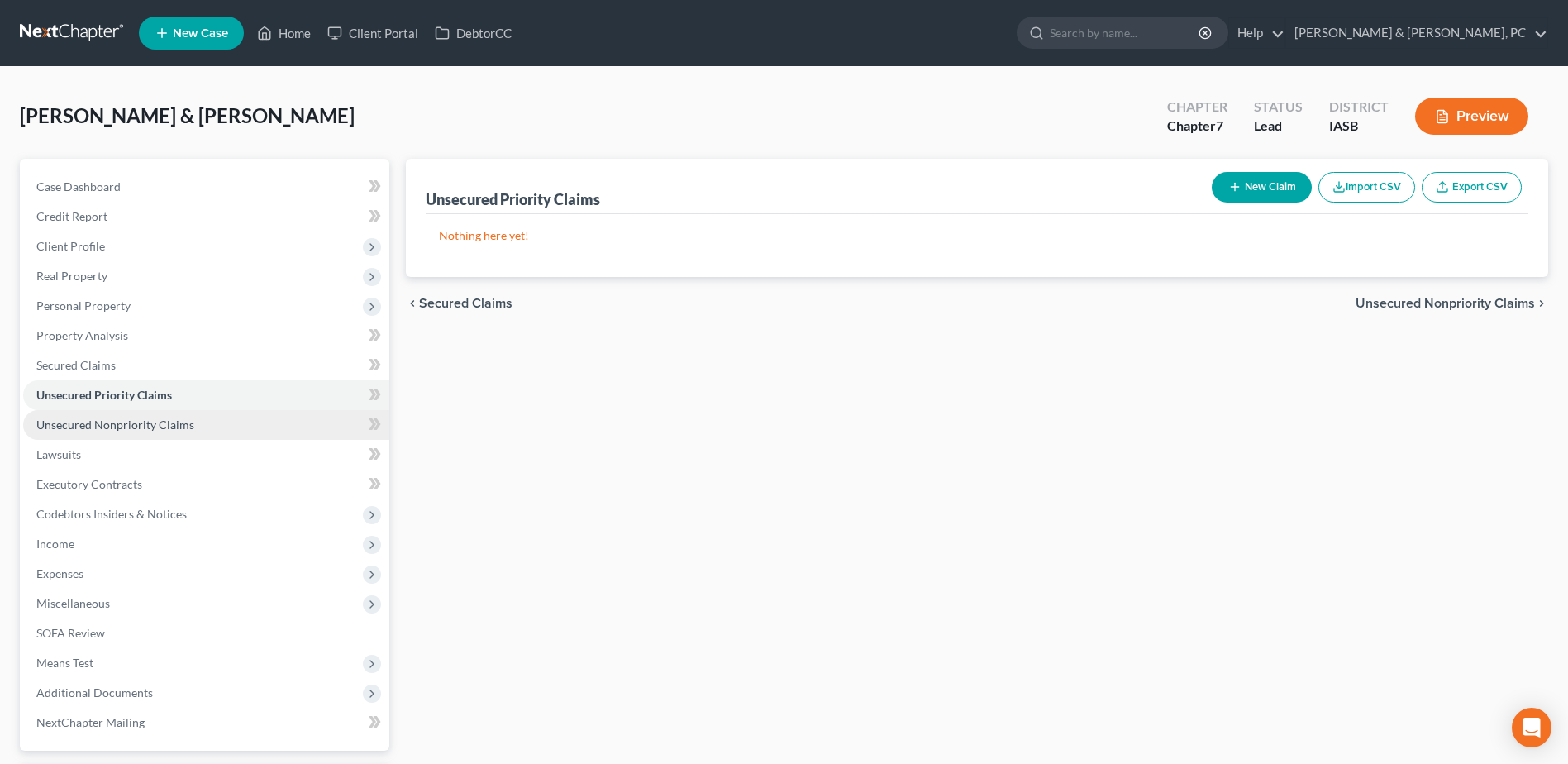
click at [145, 420] on span "Unsecured Nonpriority Claims" at bounding box center [116, 424] width 158 height 14
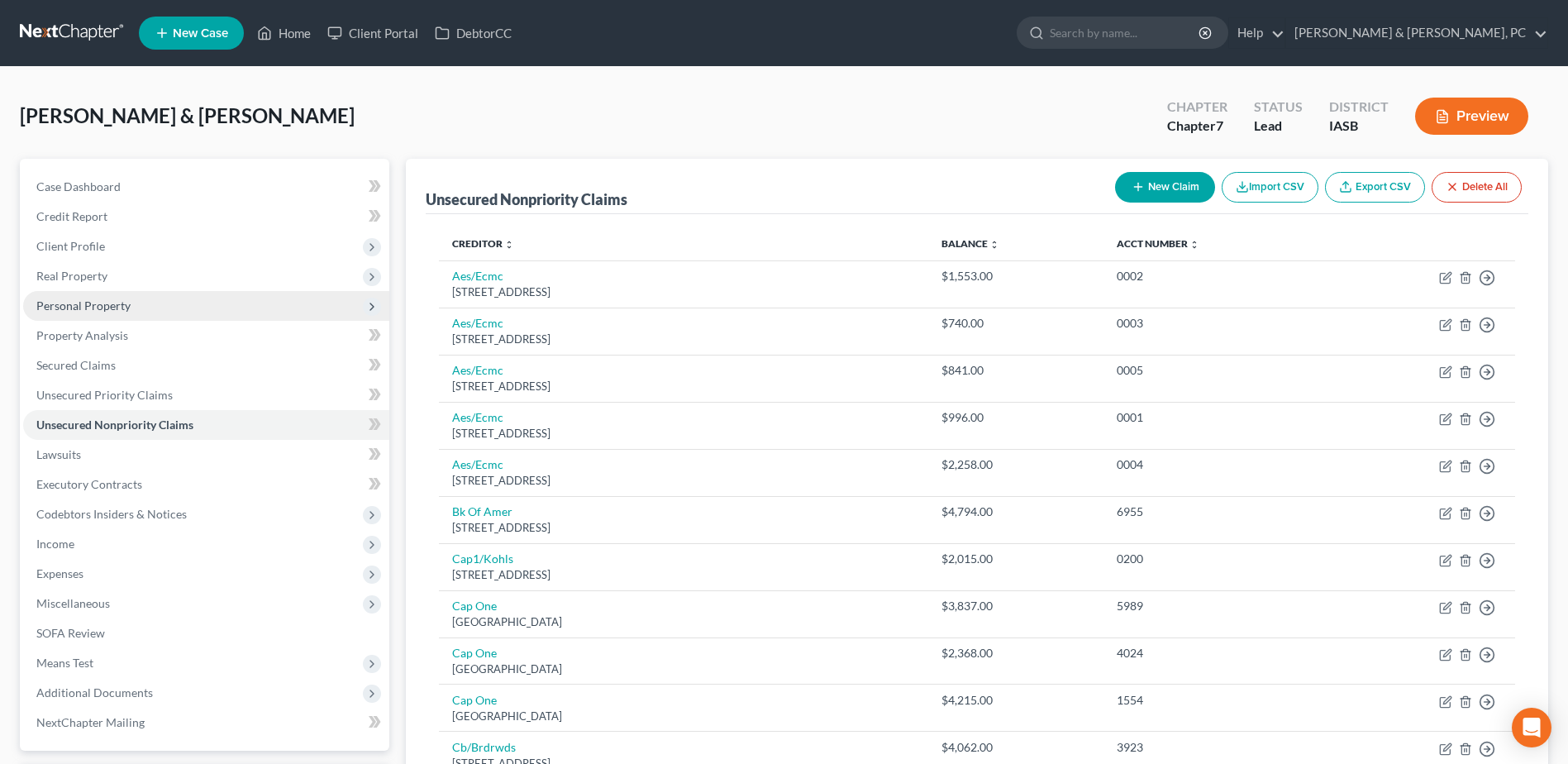
click at [108, 313] on span "Personal Property" at bounding box center [205, 306] width 366 height 30
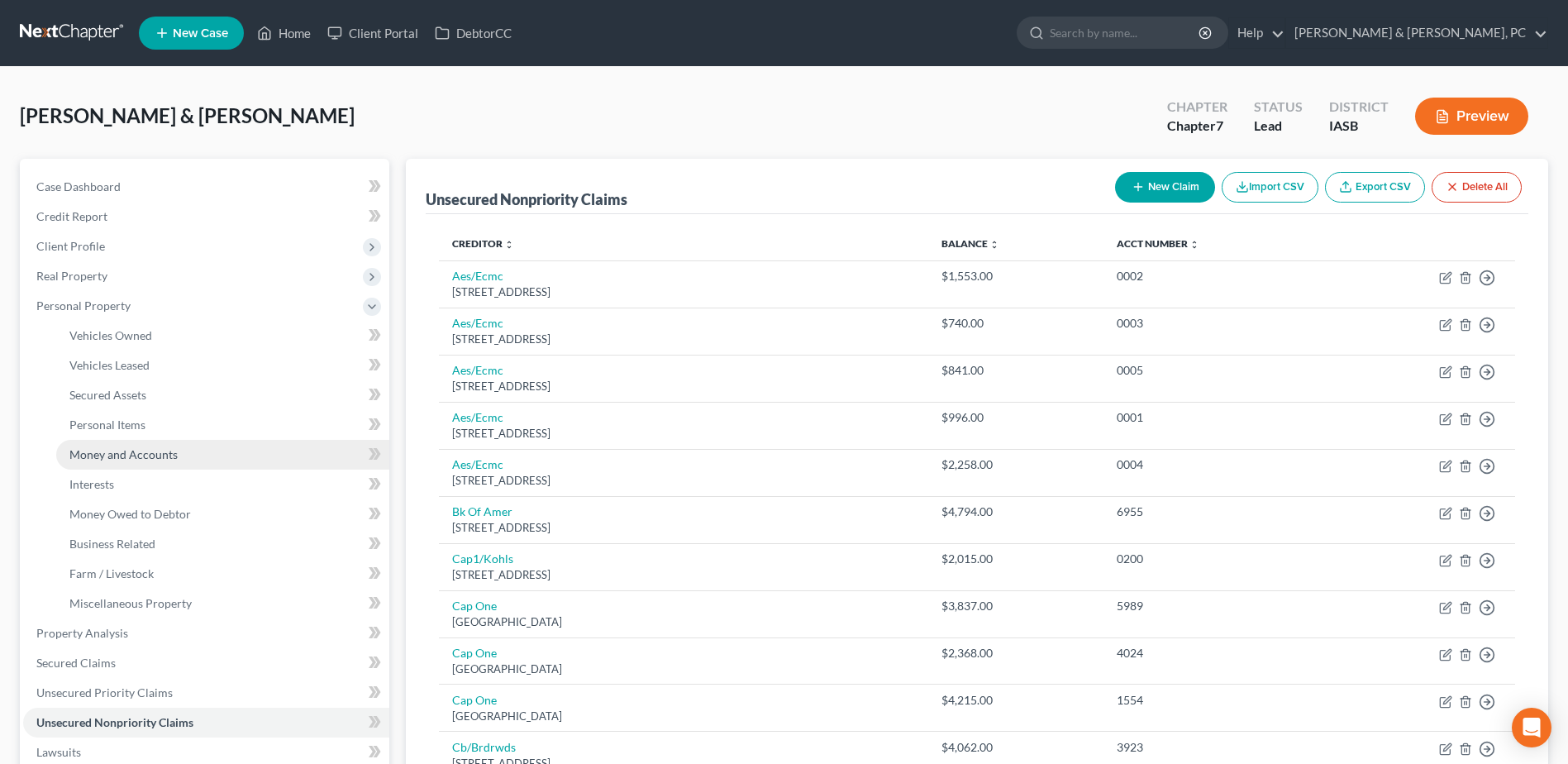
click at [155, 441] on link "Money and Accounts" at bounding box center [222, 454] width 333 height 30
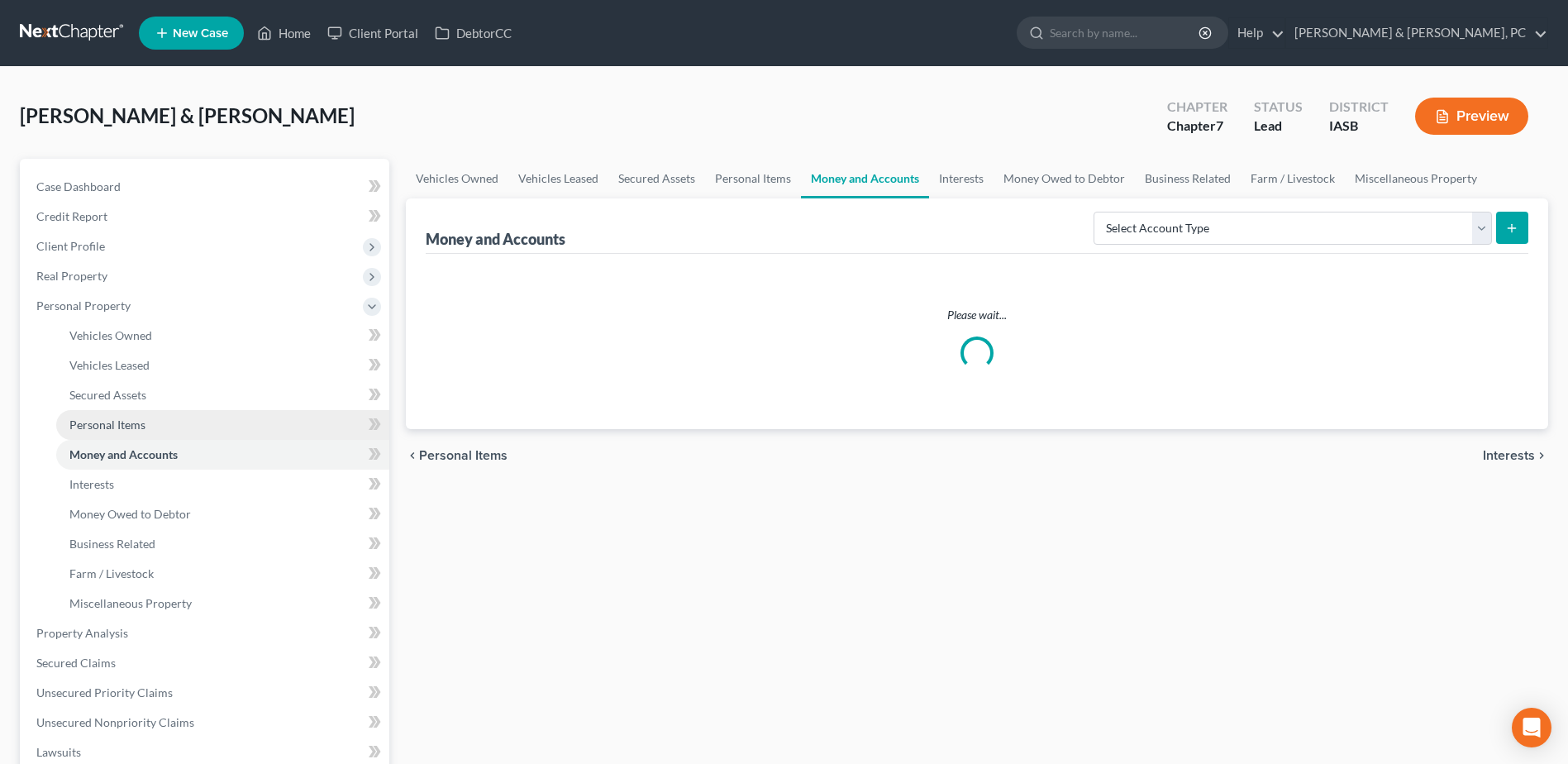
click at [154, 424] on link "Personal Items" at bounding box center [222, 424] width 333 height 30
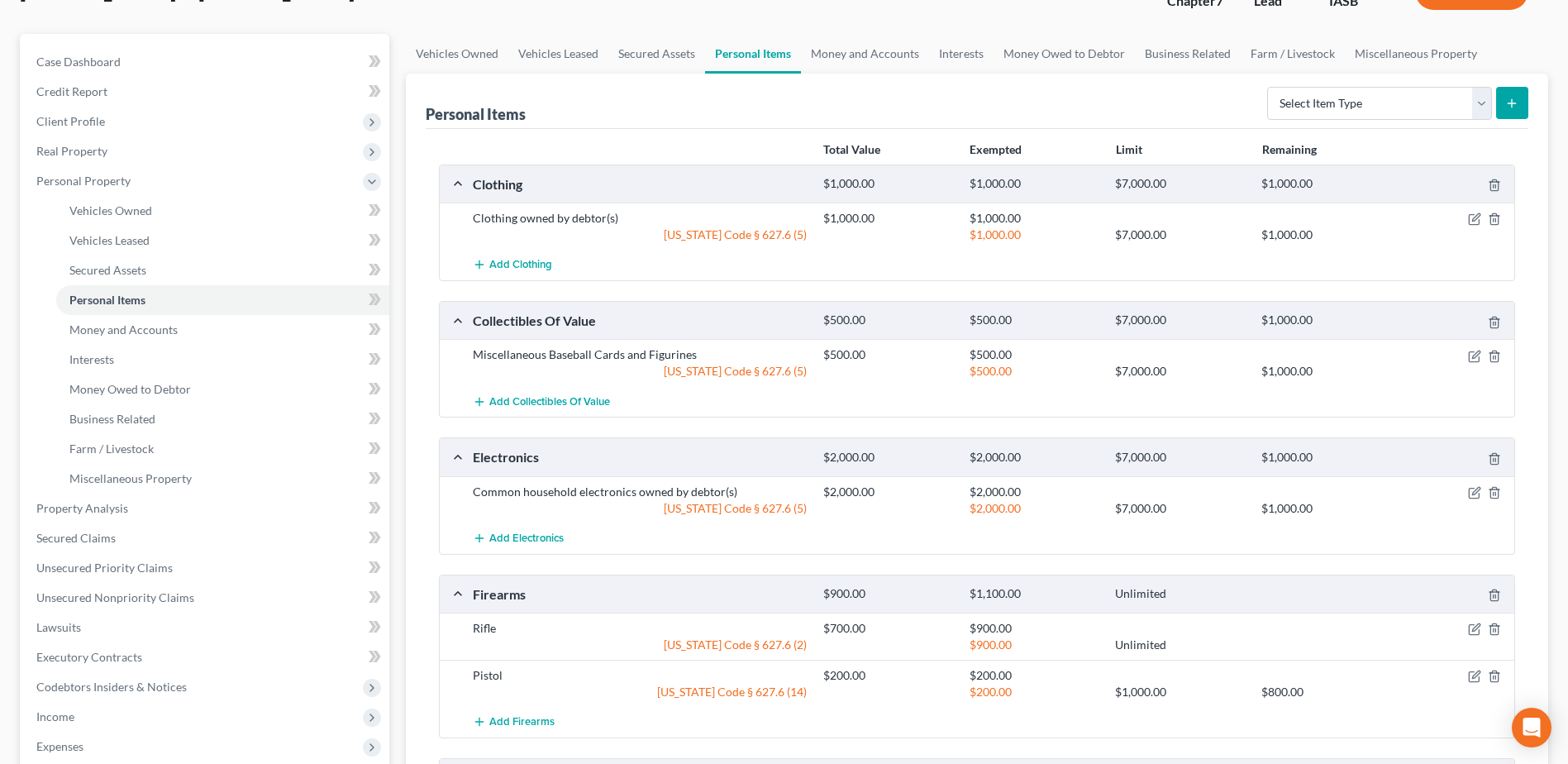
scroll to position [86, 0]
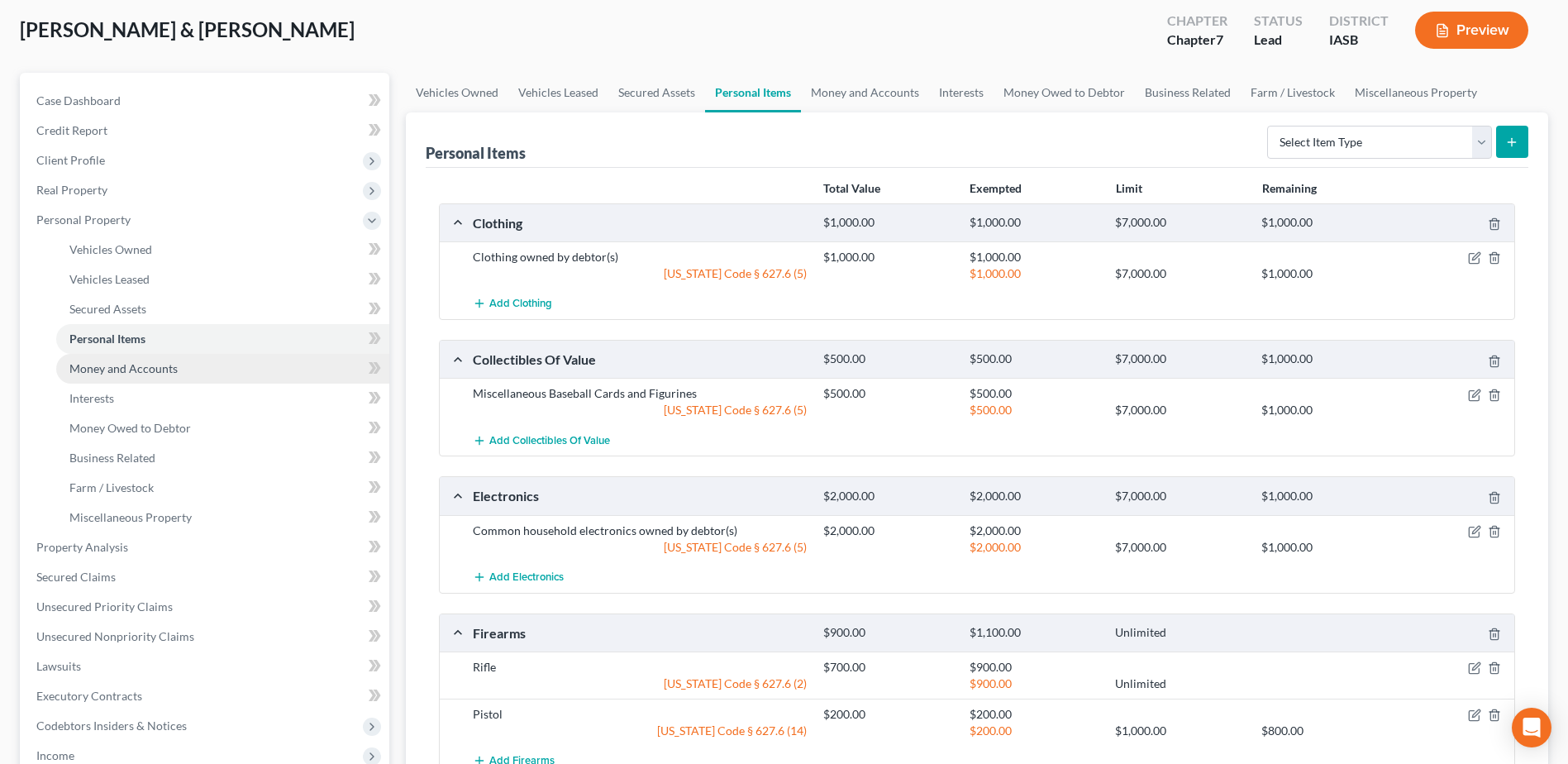
click at [212, 373] on link "Money and Accounts" at bounding box center [222, 368] width 333 height 30
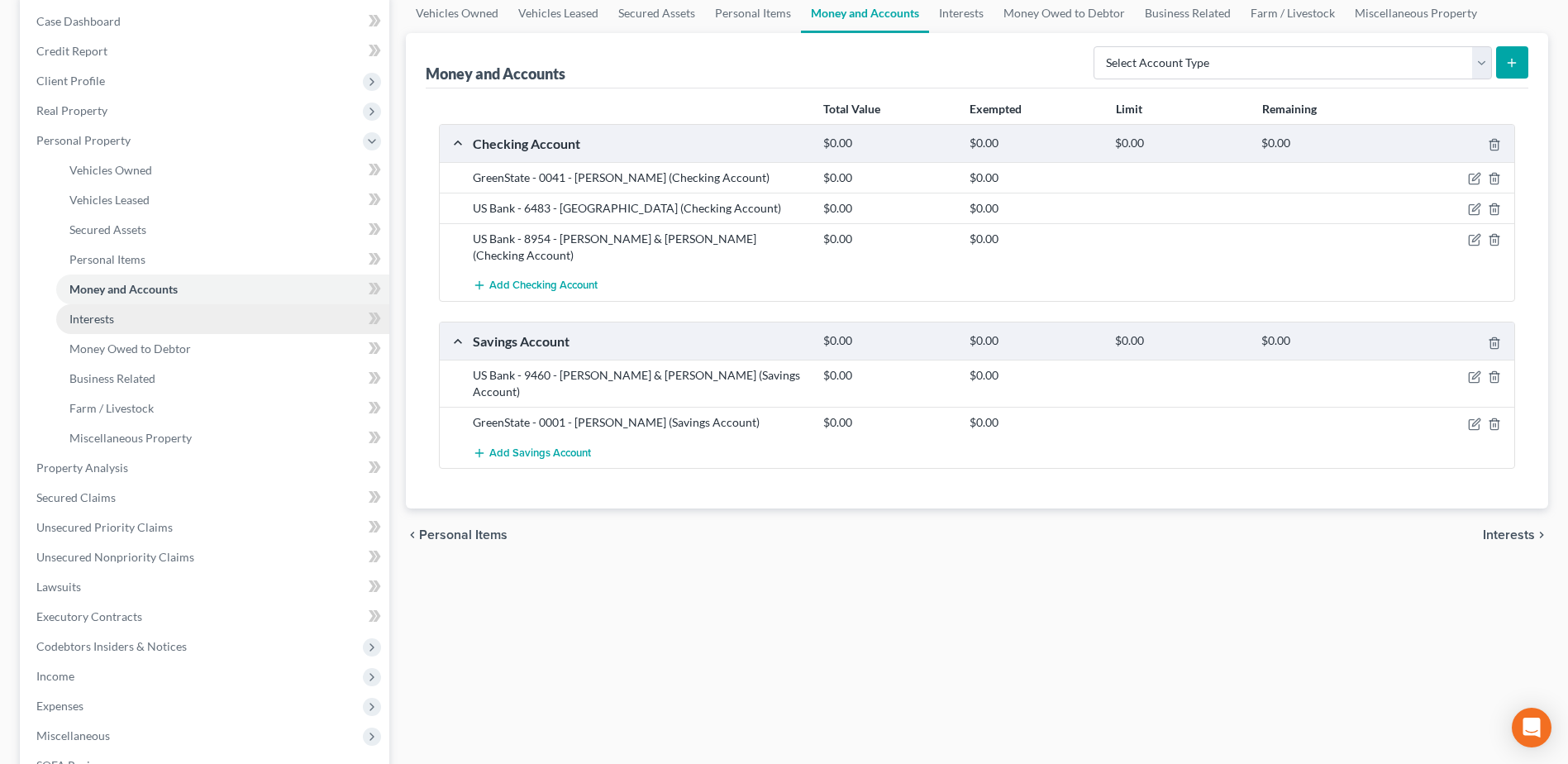
click at [254, 313] on link "Interests" at bounding box center [222, 319] width 333 height 30
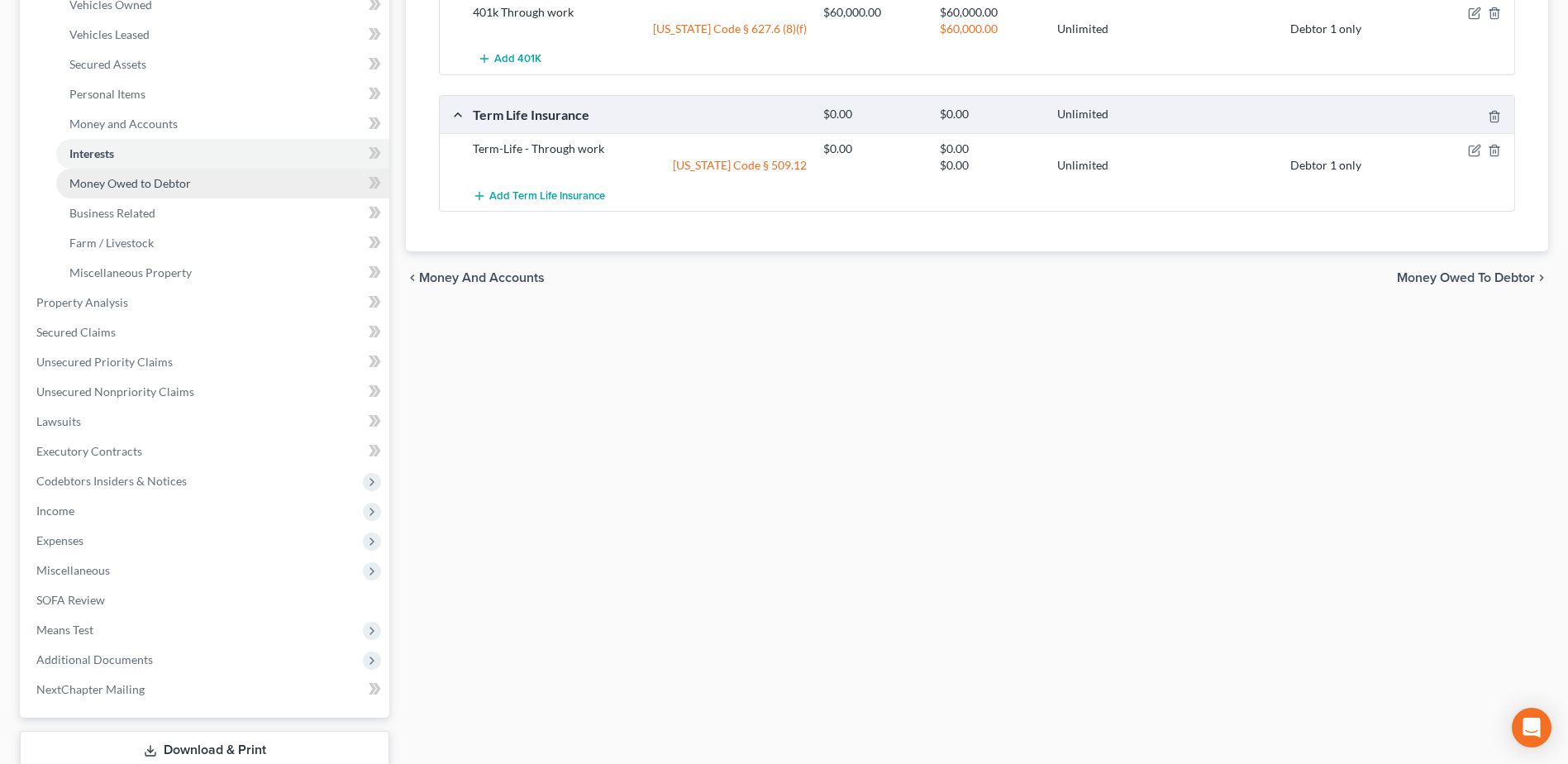
click at [175, 184] on span "Money Owed to Debtor" at bounding box center [129, 183] width 121 height 14
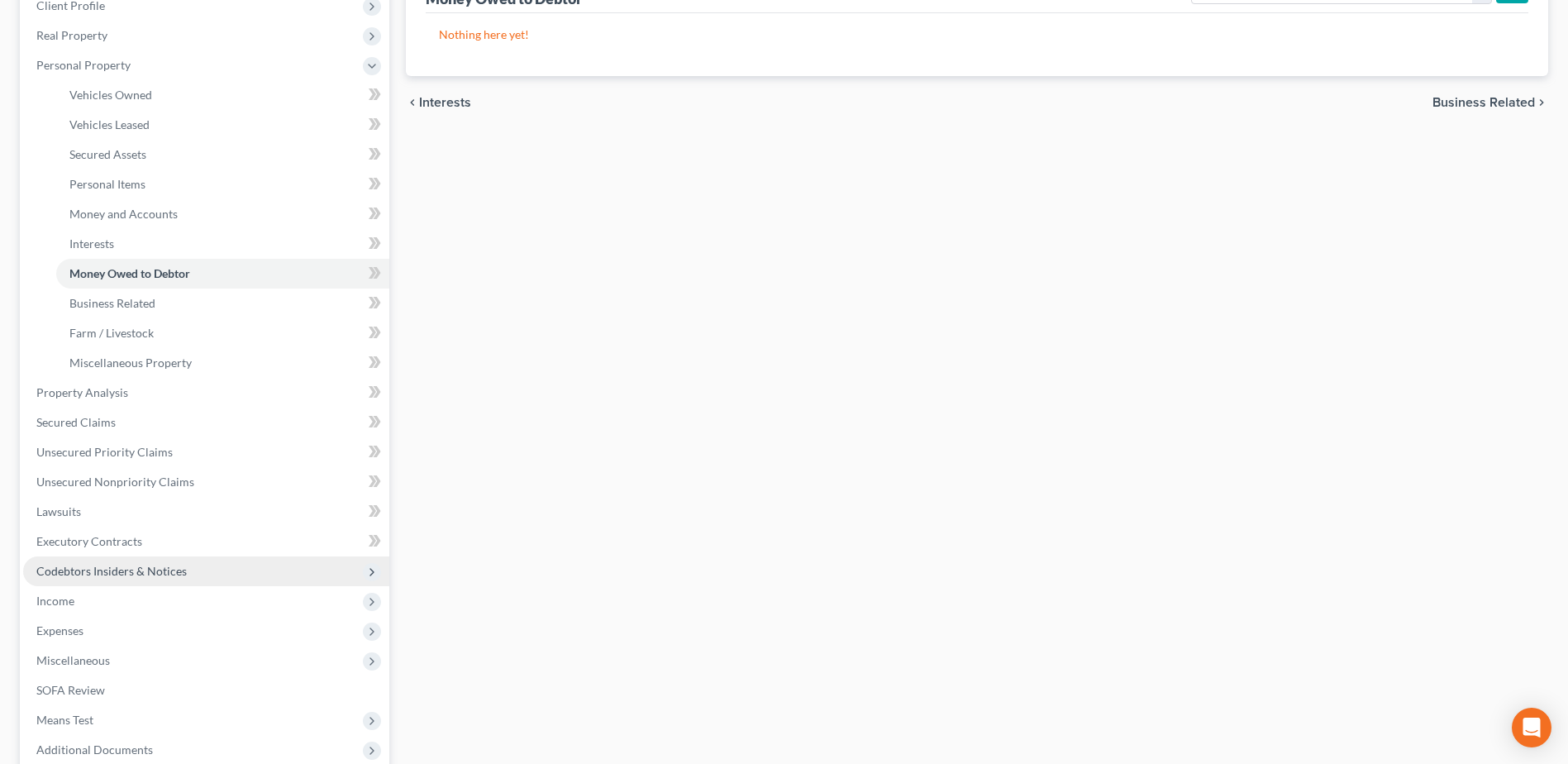
scroll to position [248, 0]
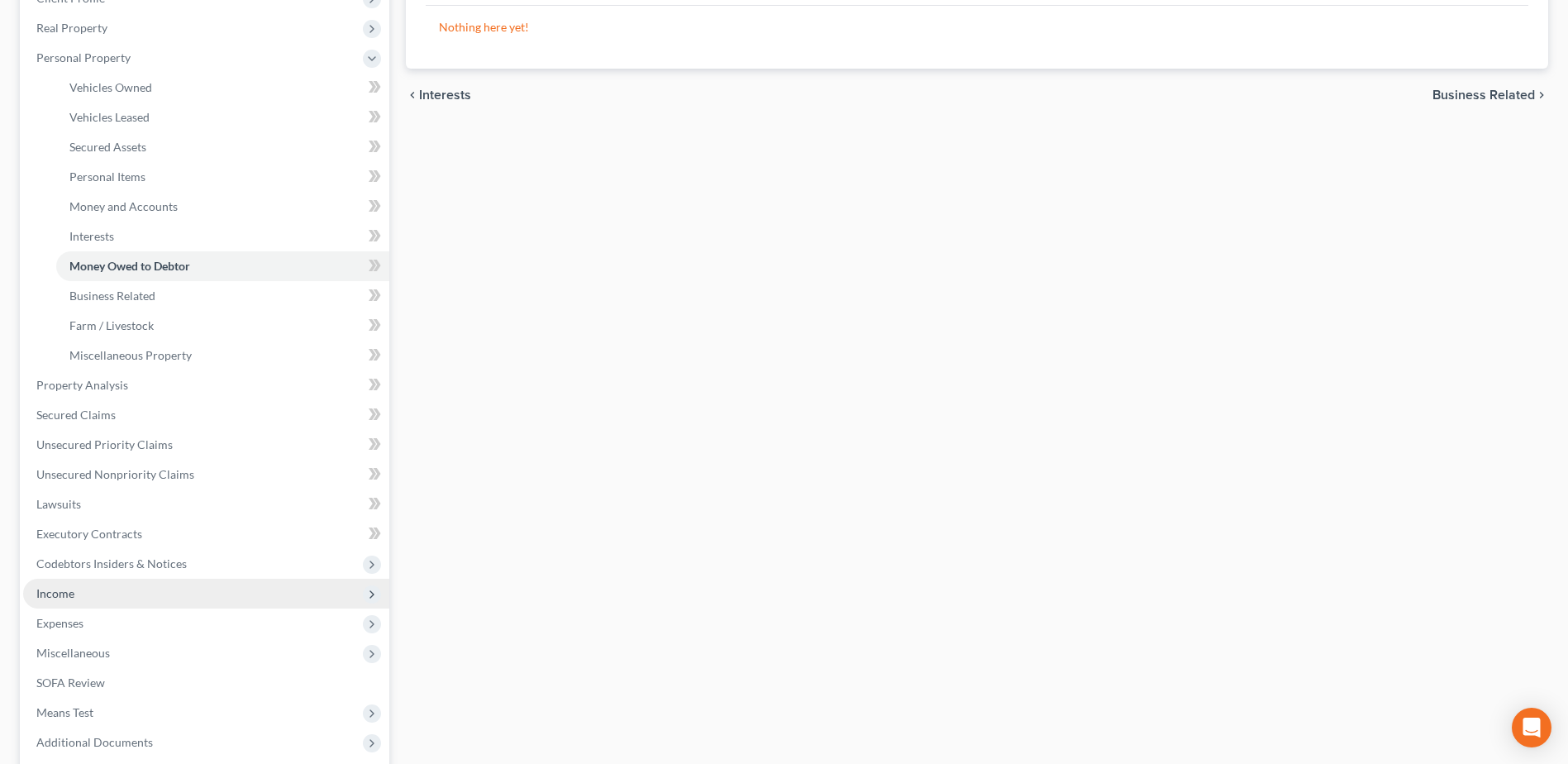
click at [81, 597] on span "Income" at bounding box center [205, 593] width 366 height 30
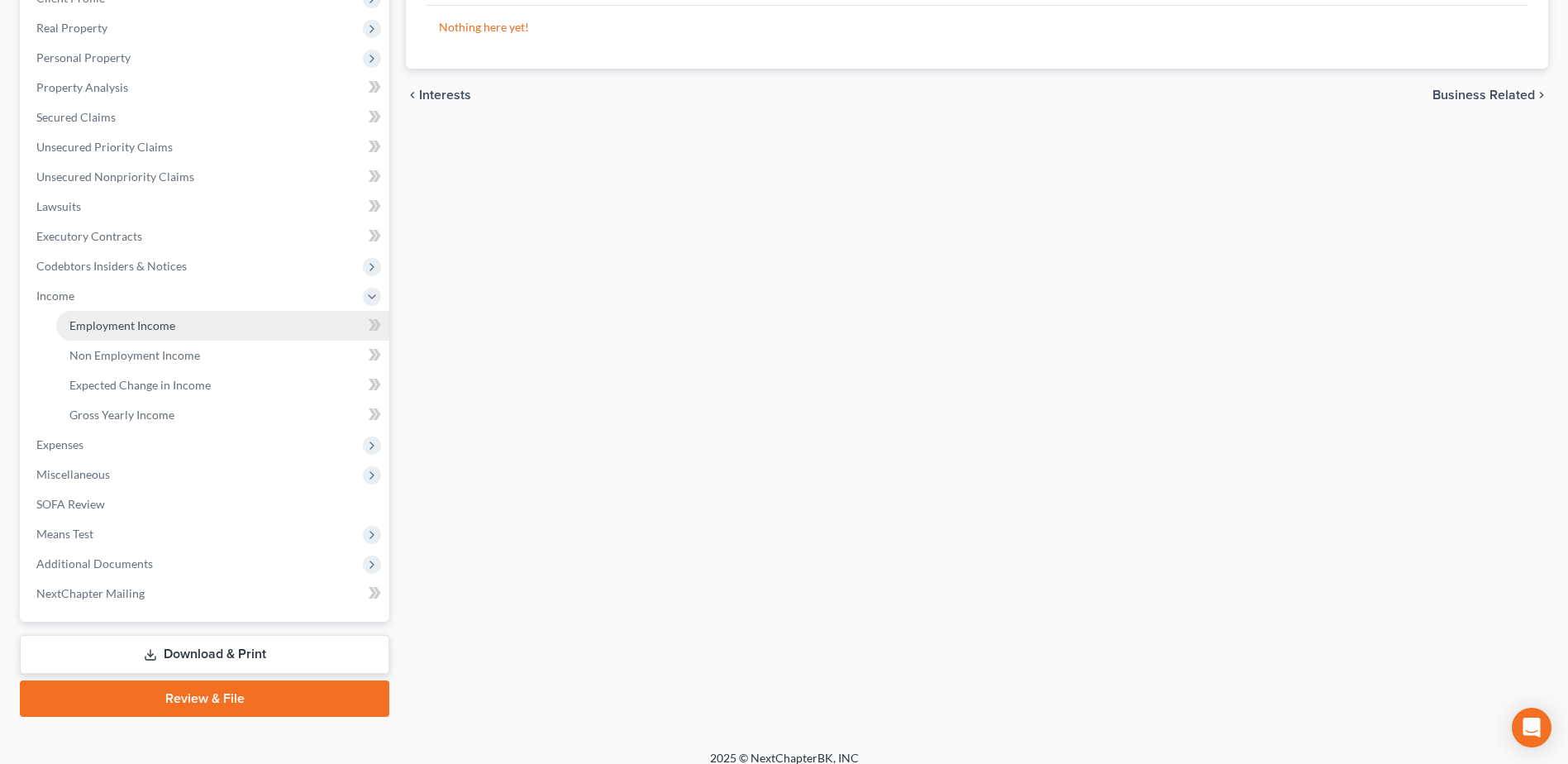
click at [160, 333] on link "Employment Income" at bounding box center [222, 326] width 333 height 30
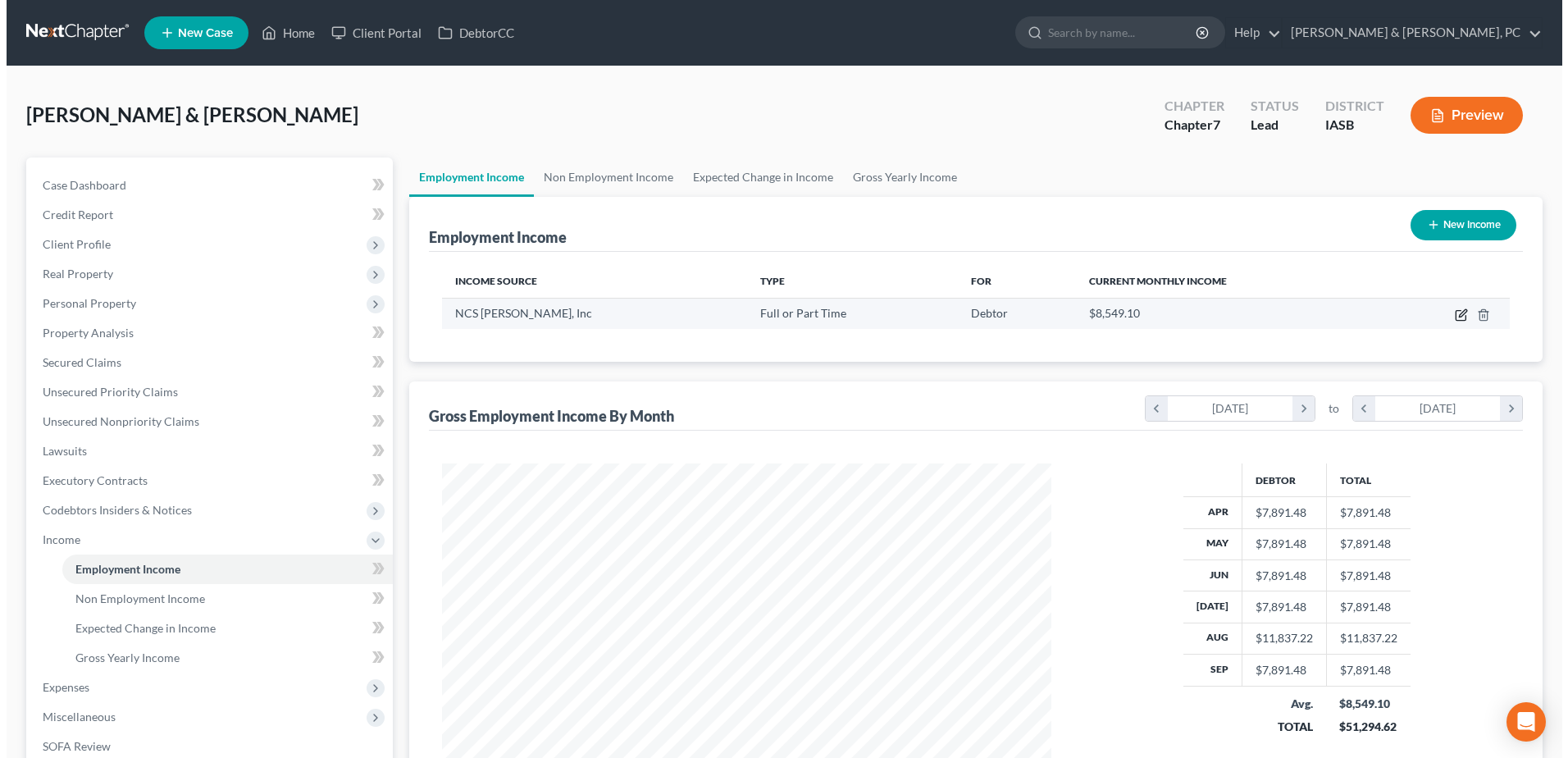
scroll to position [305, 641]
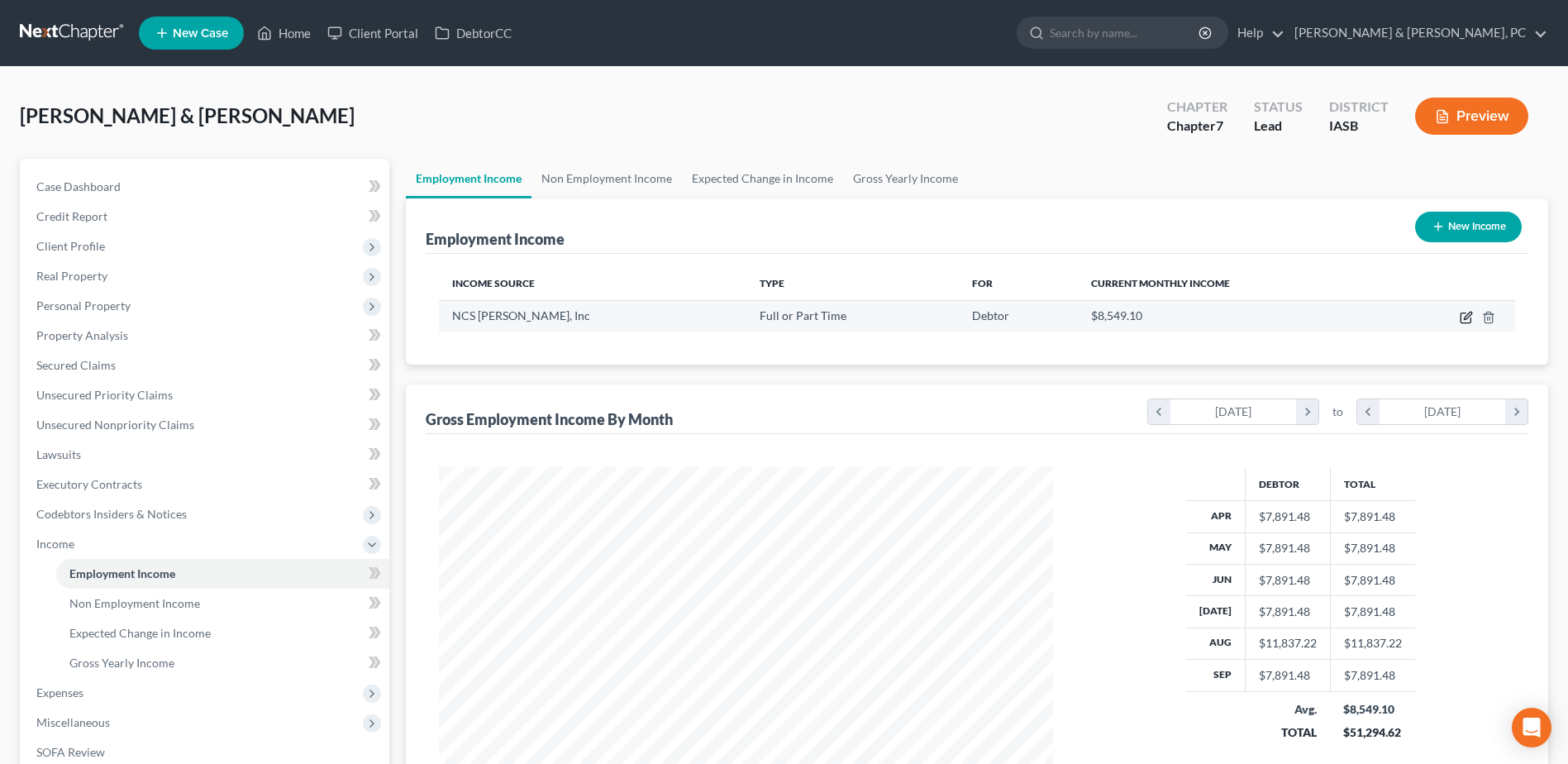
click at [1469, 317] on icon "button" at bounding box center [1468, 316] width 8 height 8
select select "0"
select select "7"
select select "2"
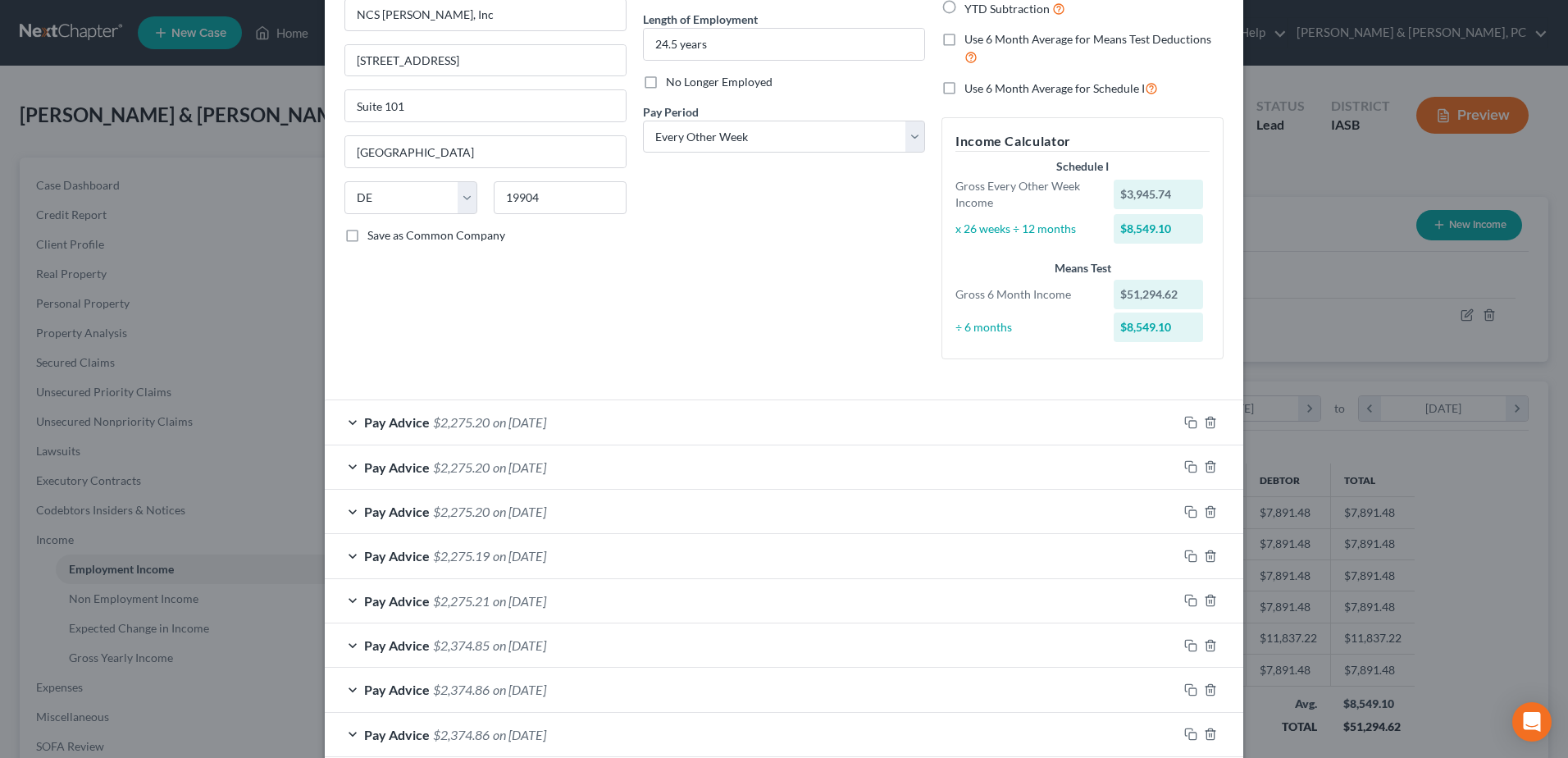
scroll to position [492, 0]
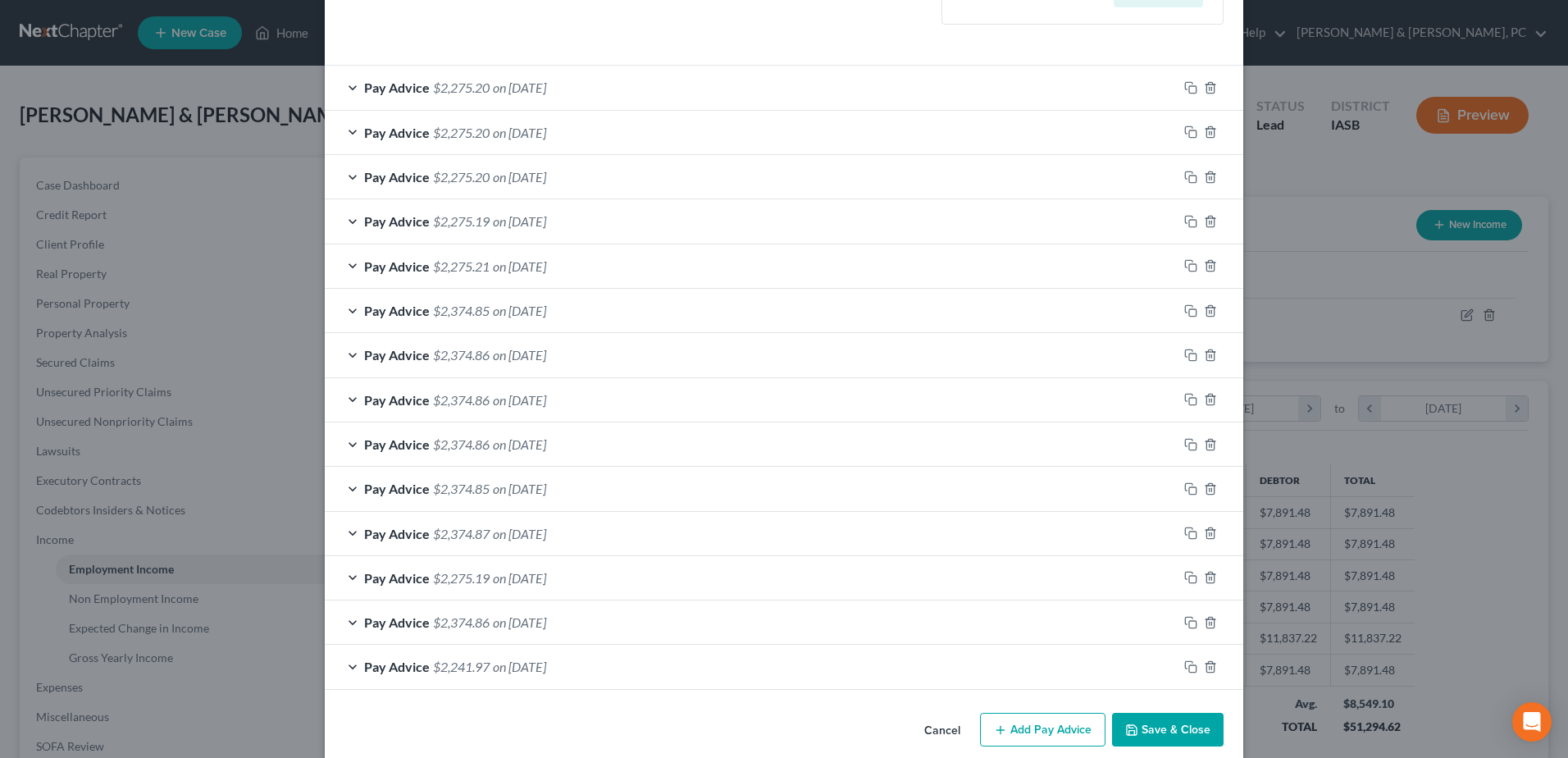
click at [1167, 722] on button "Save & Close" at bounding box center [1167, 730] width 112 height 34
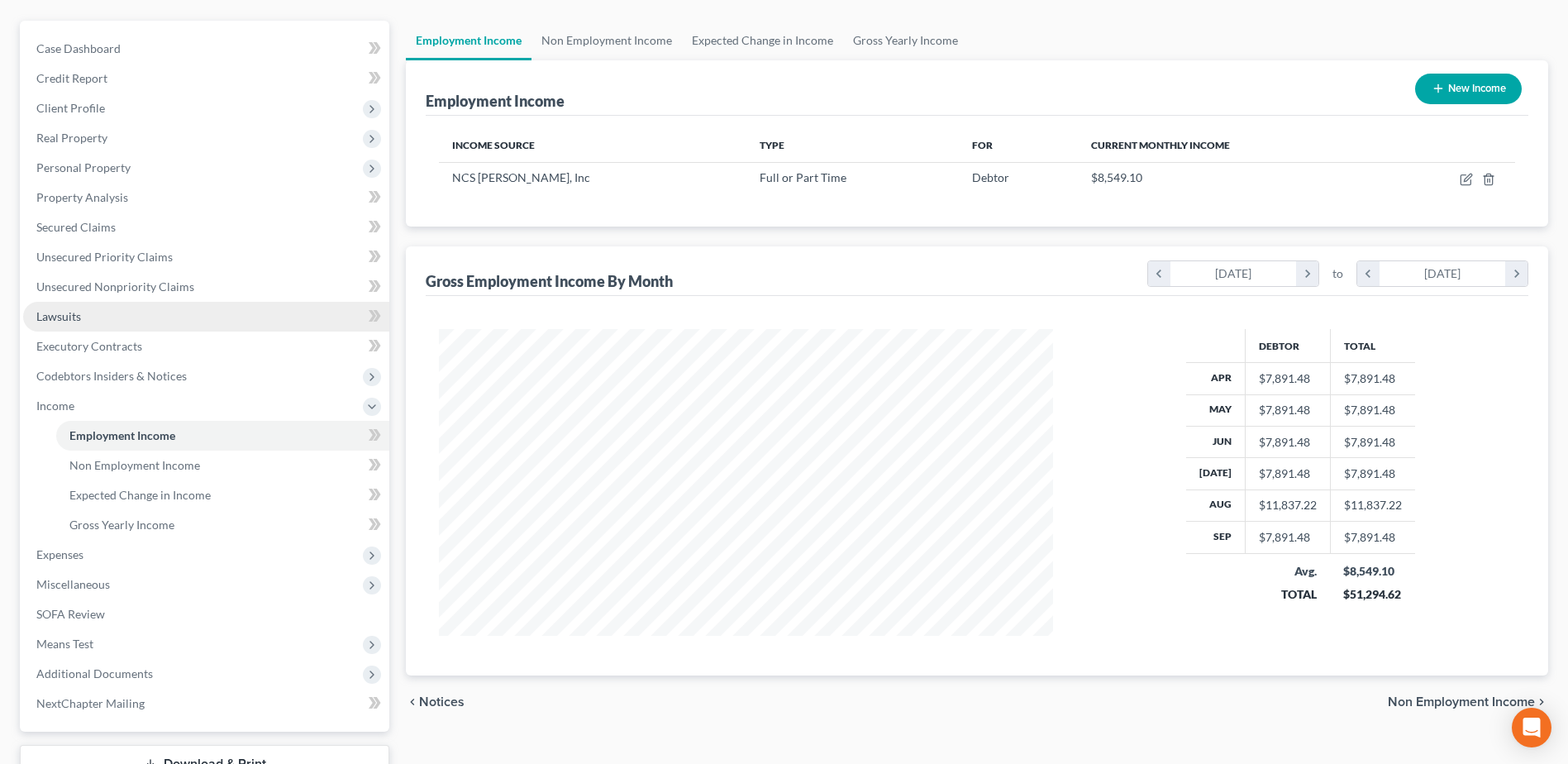
scroll to position [0, 0]
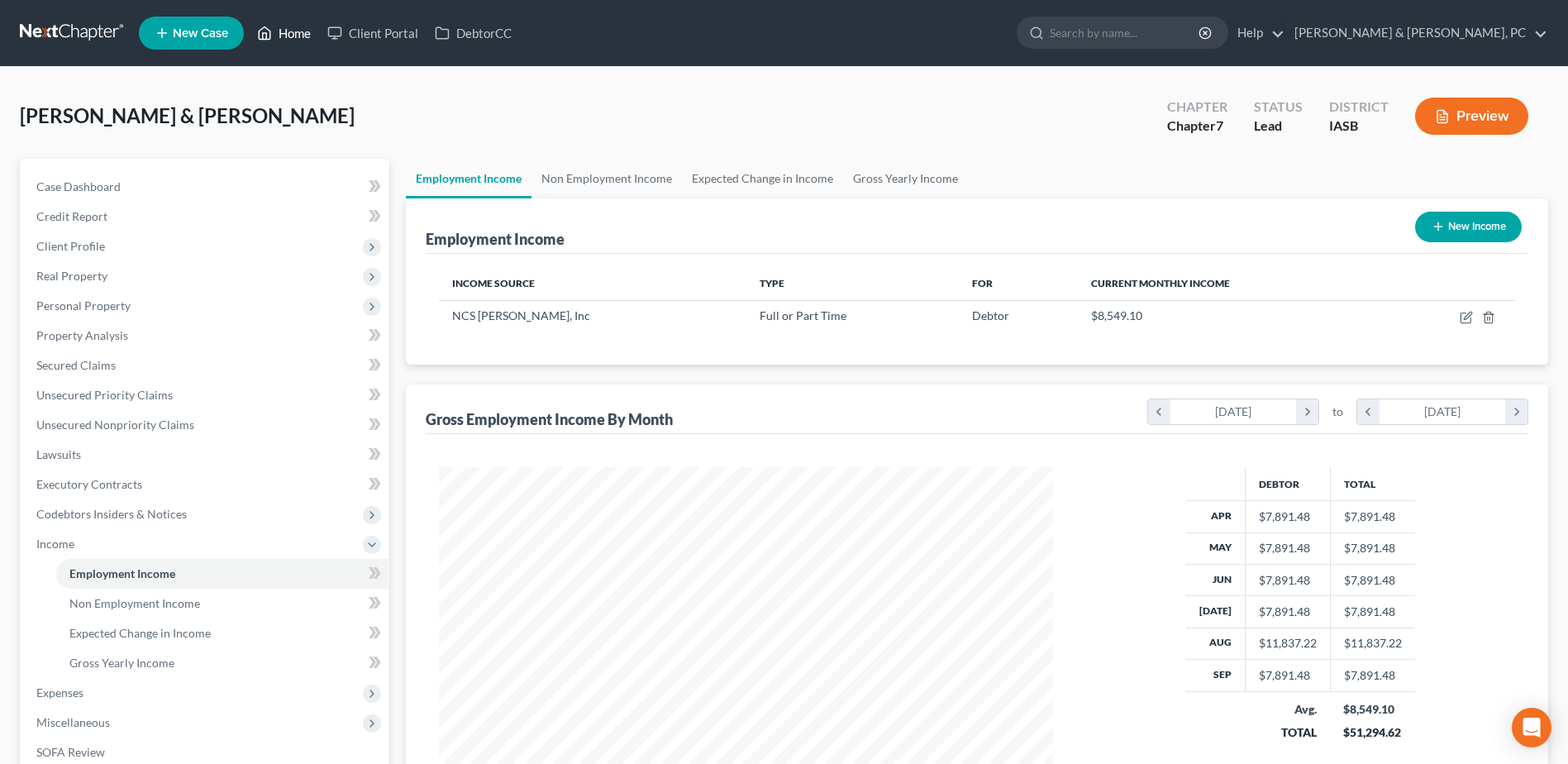
click at [304, 31] on link "Home" at bounding box center [283, 33] width 70 height 30
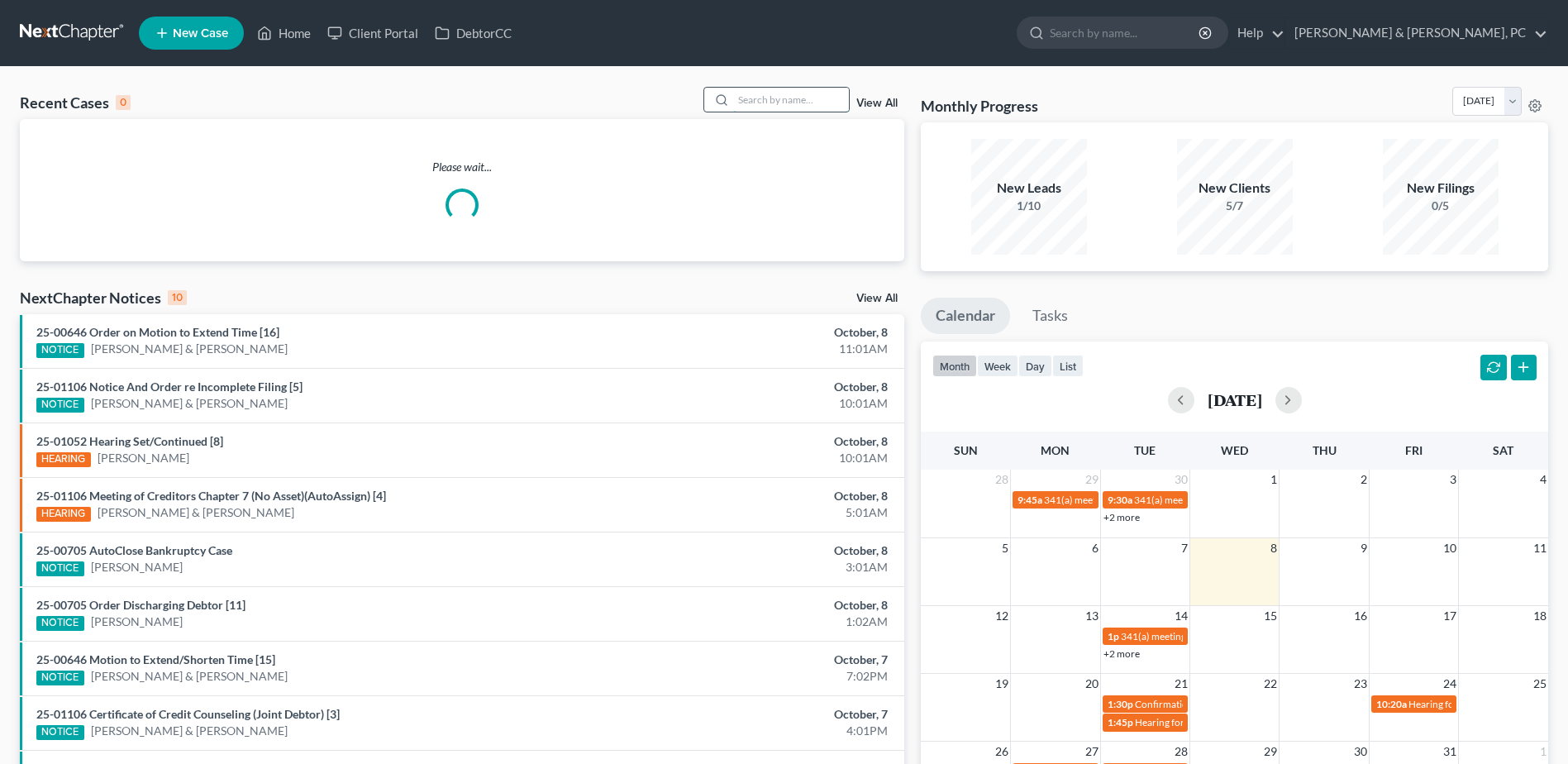
click at [759, 106] on input "search" at bounding box center [791, 100] width 116 height 24
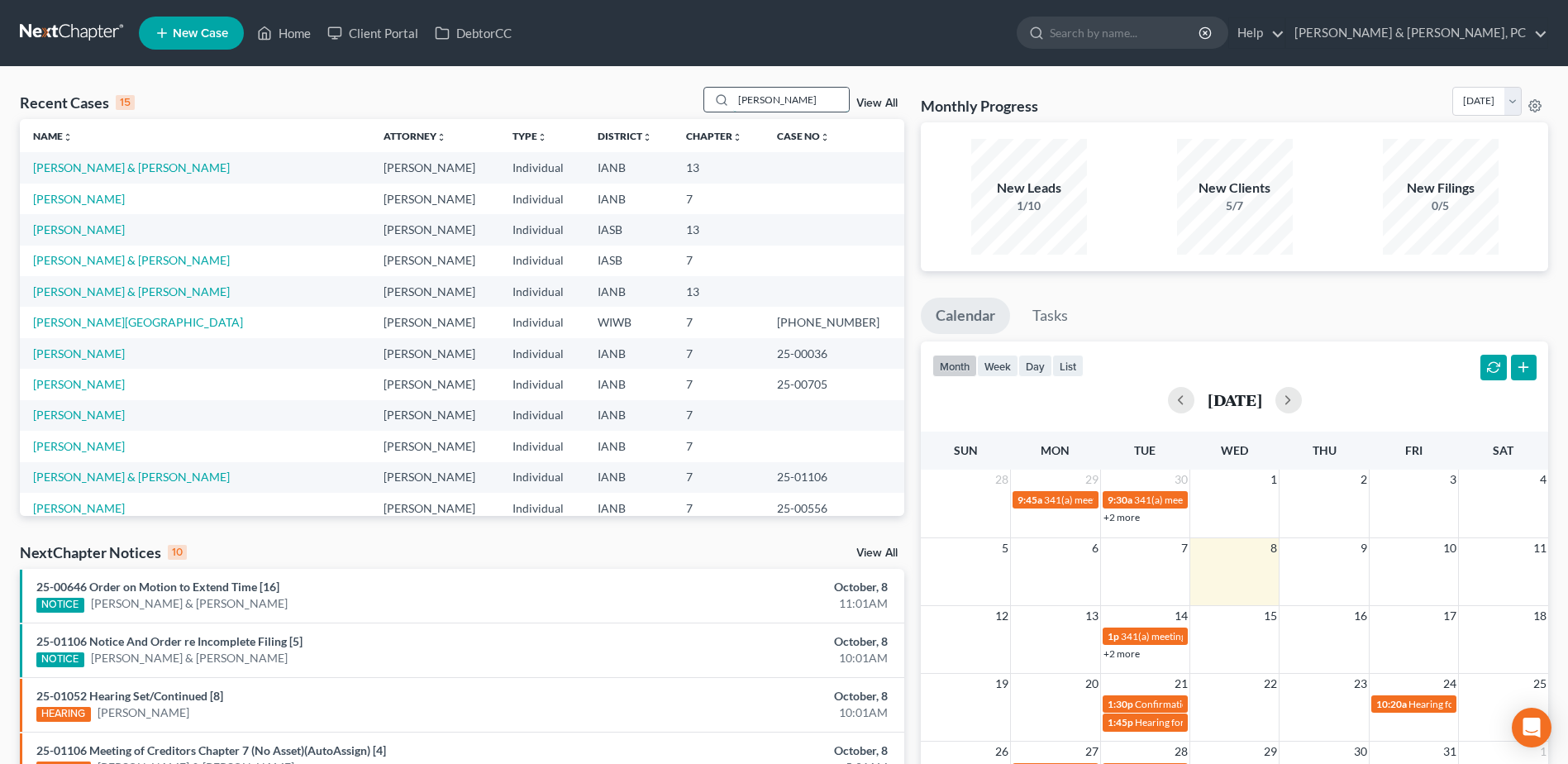
type input "[PERSON_NAME]"
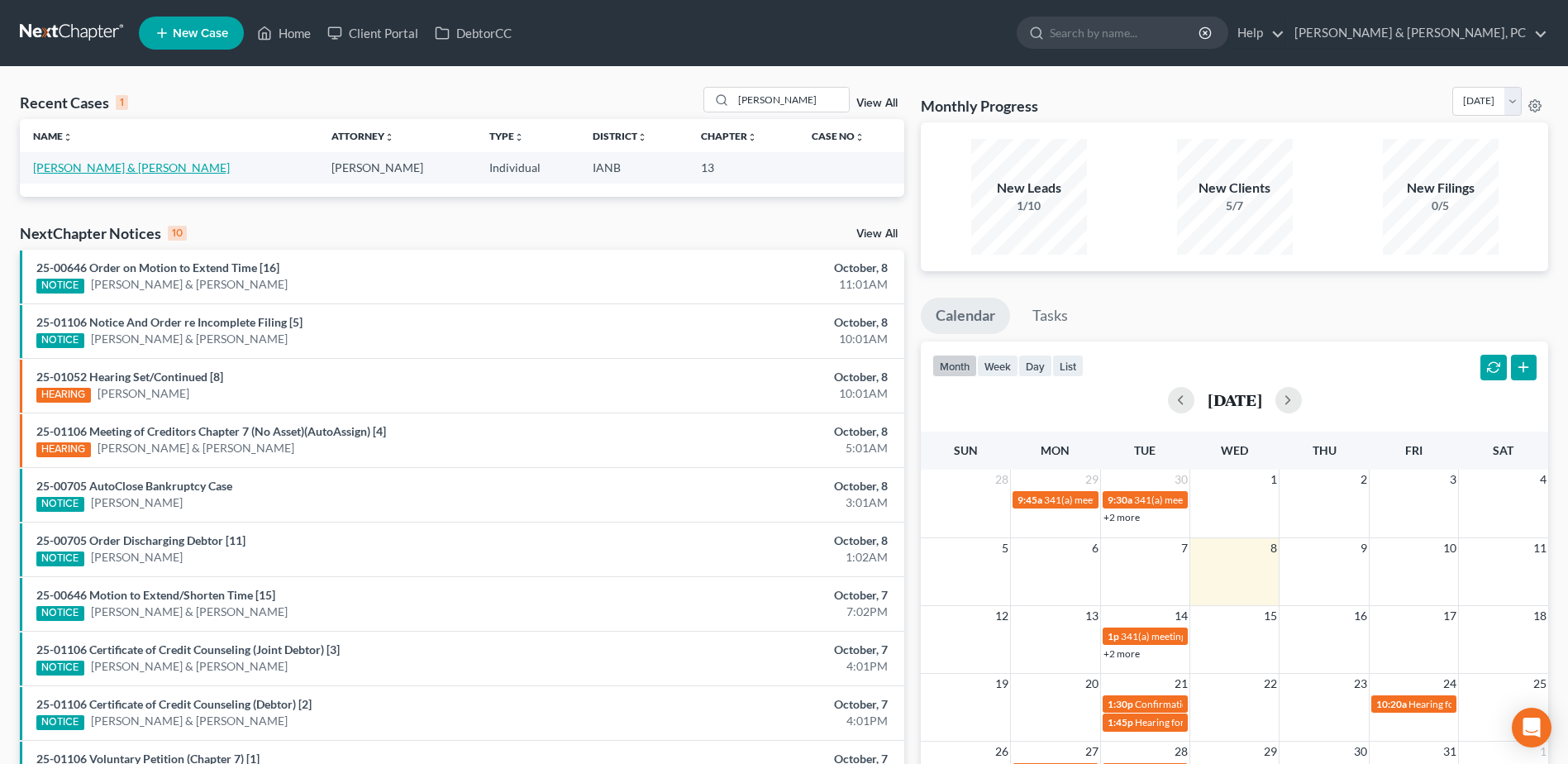
click at [134, 168] on link "[PERSON_NAME] & [PERSON_NAME]" at bounding box center [130, 167] width 196 height 14
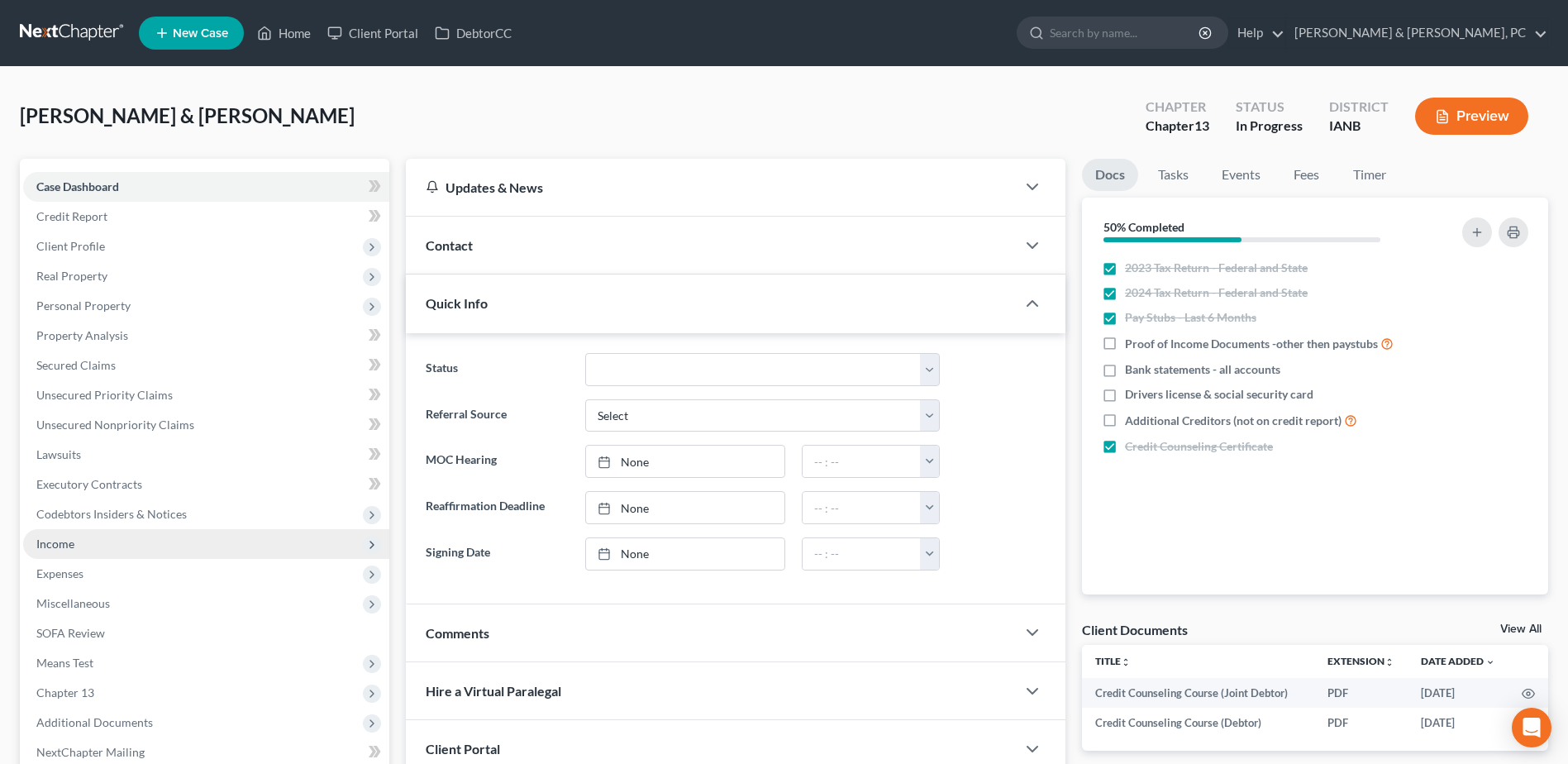
click at [94, 536] on span "Income" at bounding box center [205, 544] width 366 height 30
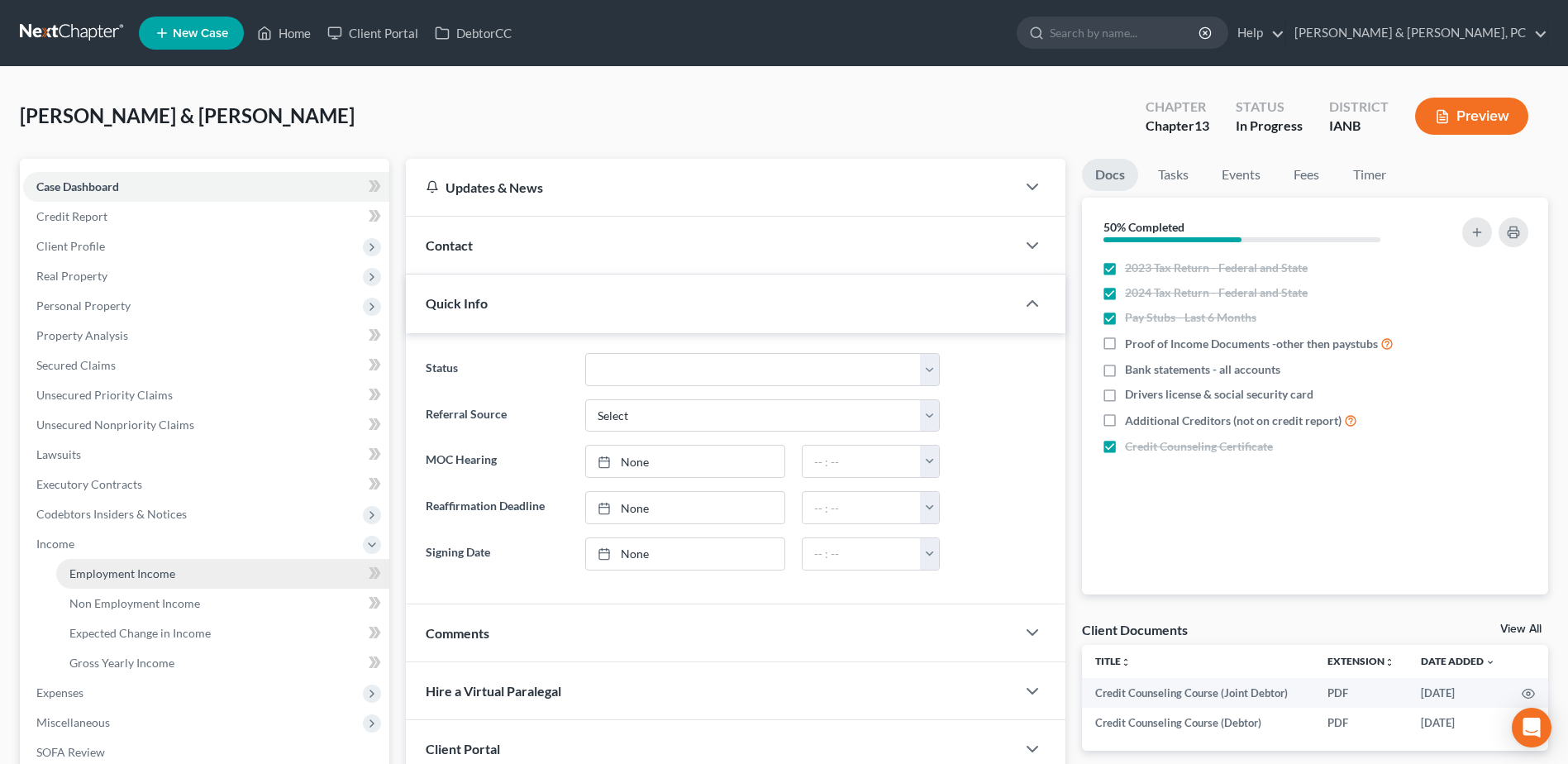
click at [87, 576] on span "Employment Income" at bounding box center [121, 573] width 106 height 14
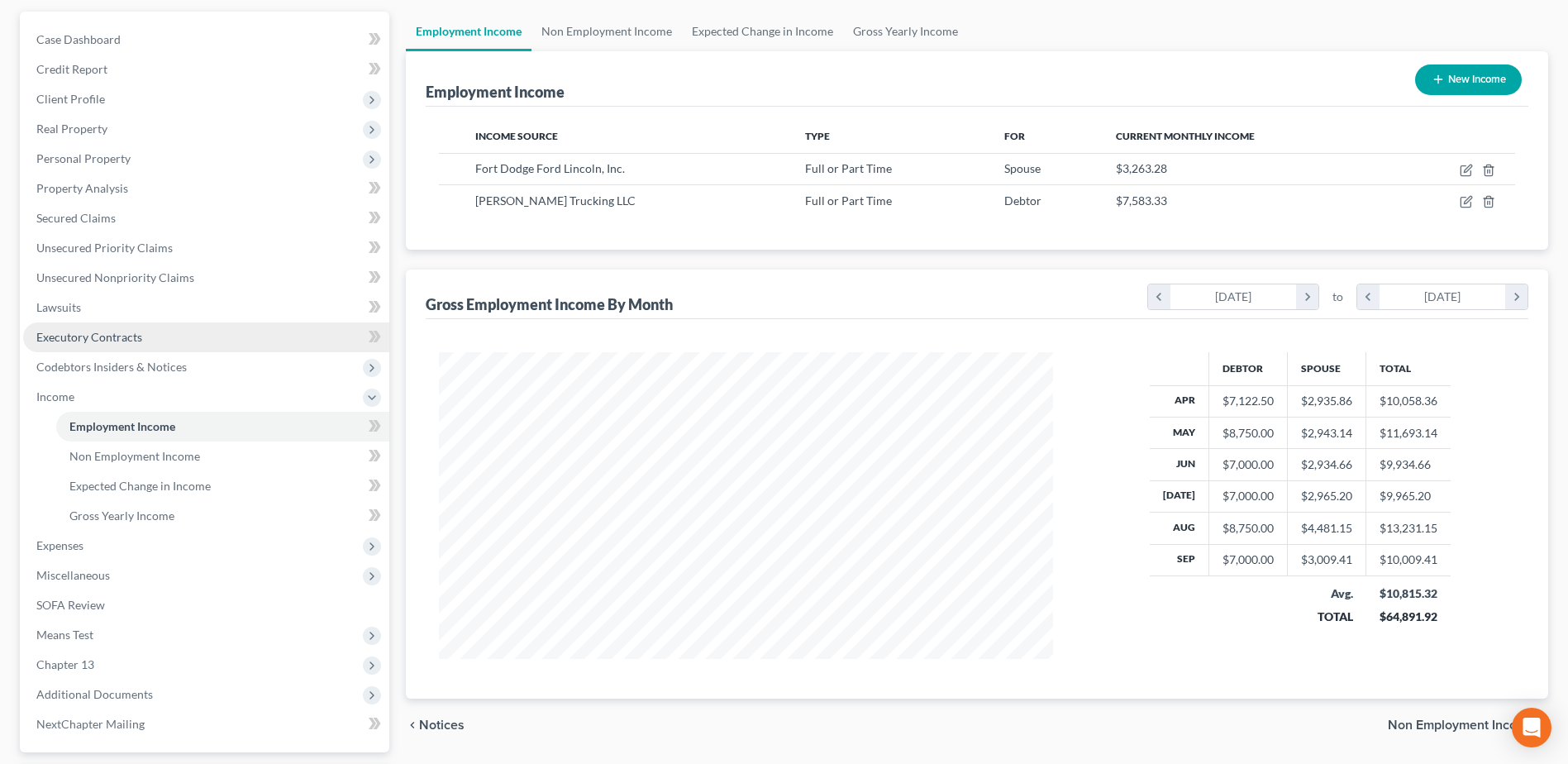
scroll to position [165, 0]
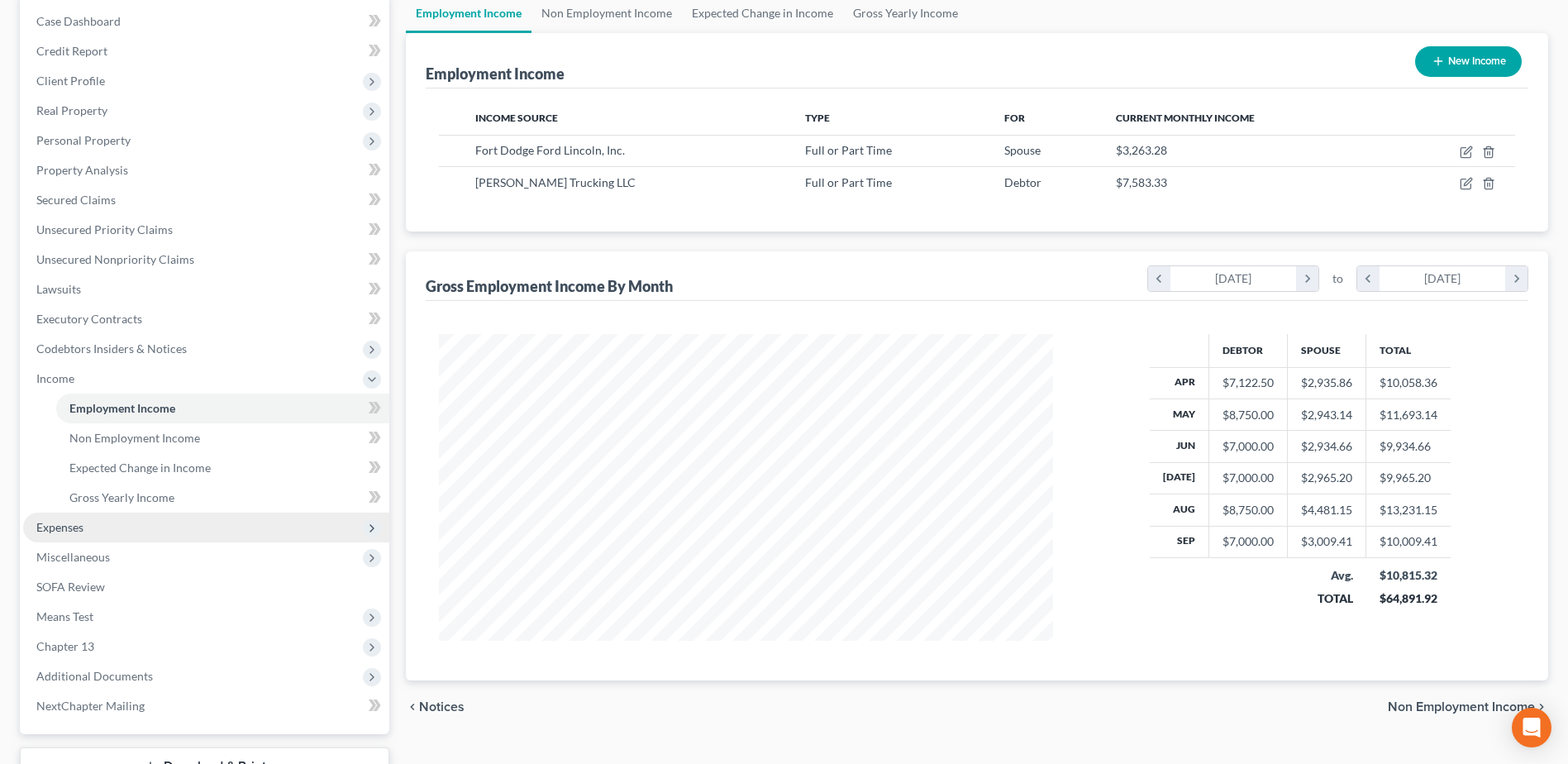
click at [102, 521] on span "Expenses" at bounding box center [205, 527] width 366 height 30
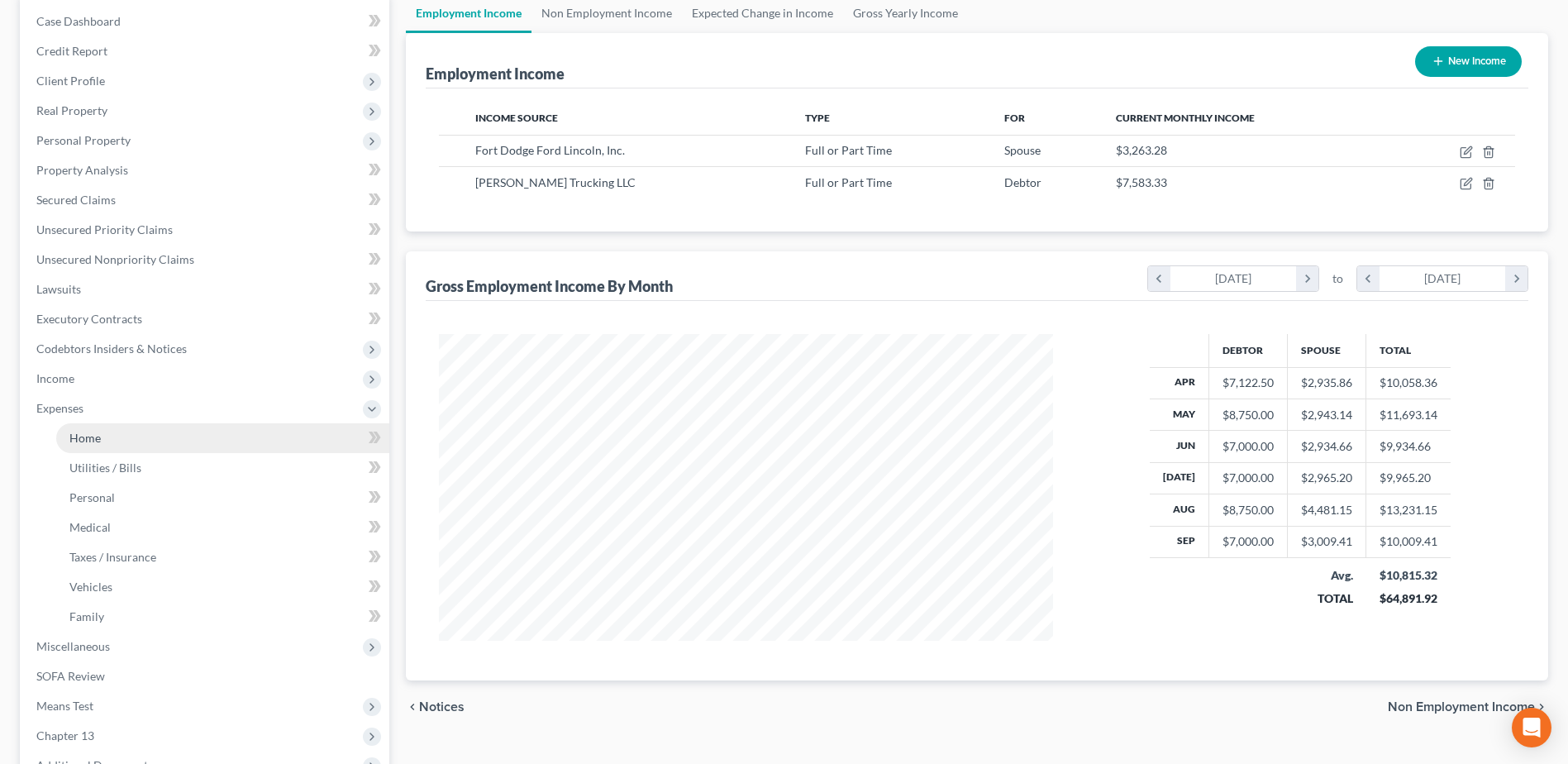
click at [86, 442] on span "Home" at bounding box center [85, 437] width 32 height 14
click at [126, 450] on link "Home" at bounding box center [222, 438] width 333 height 30
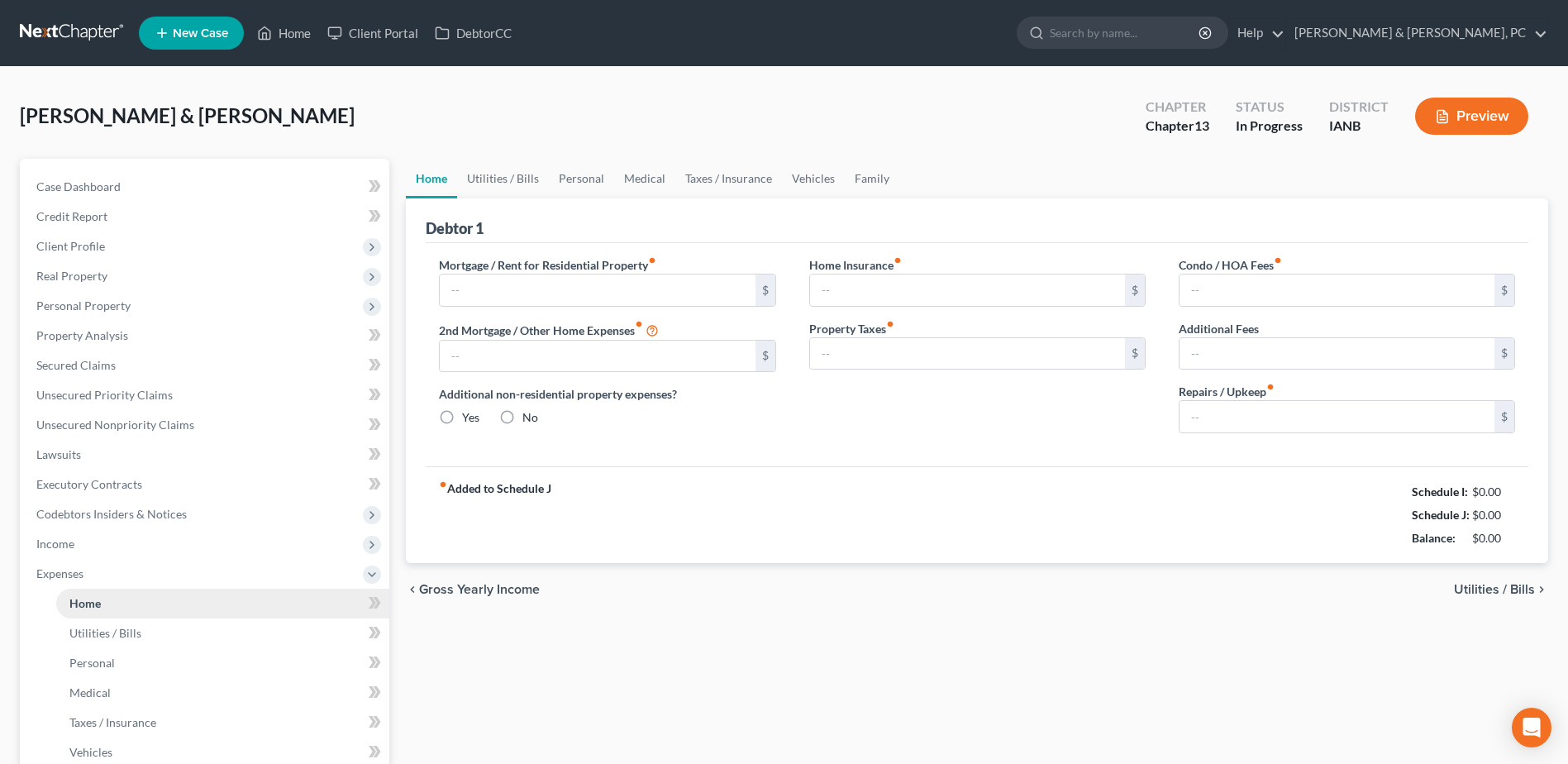
type input "675.00"
type input "0.00"
radio input "true"
type input "222.35"
type input "100.00"
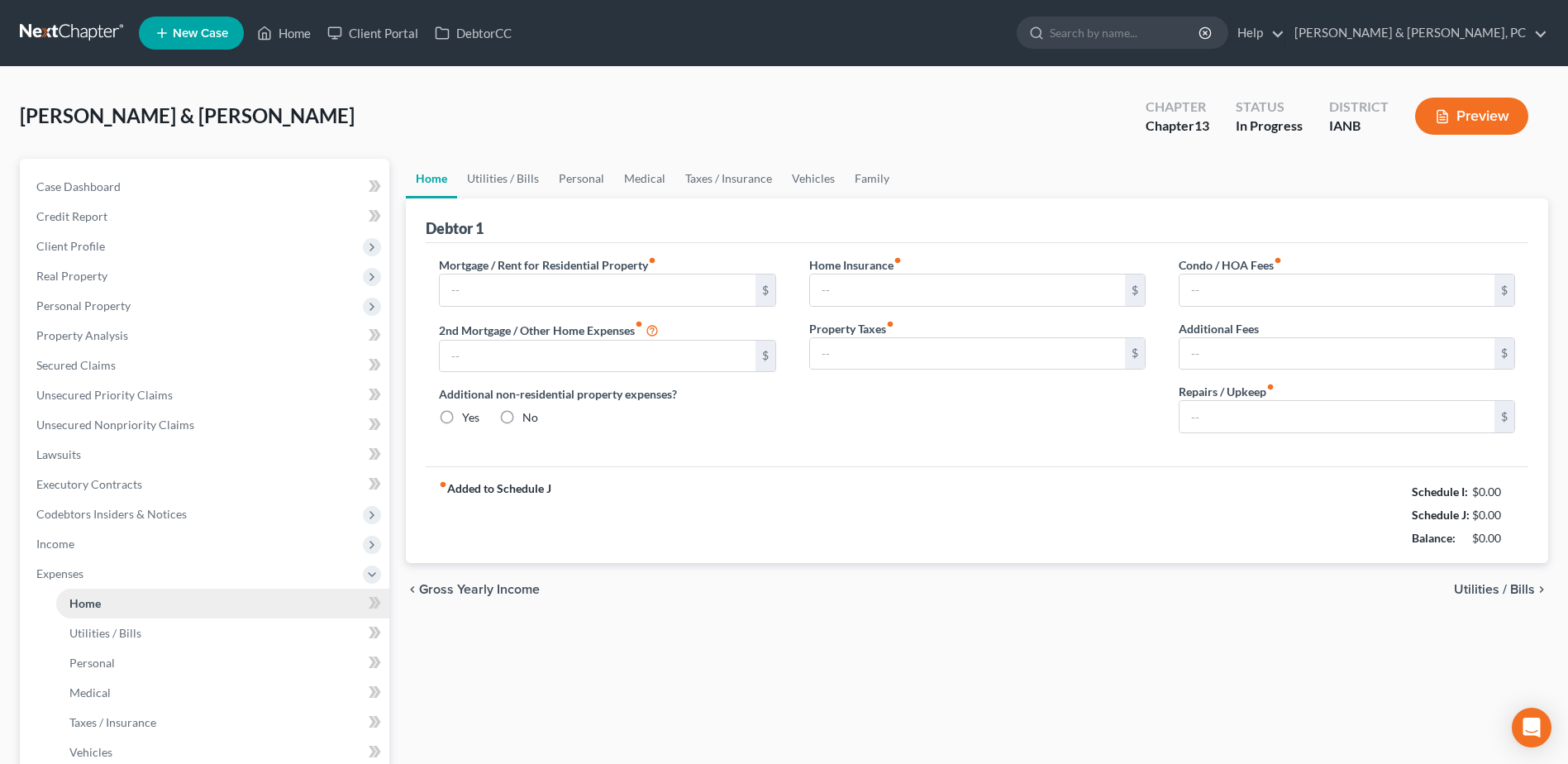
type input "0.00"
type input "250.00"
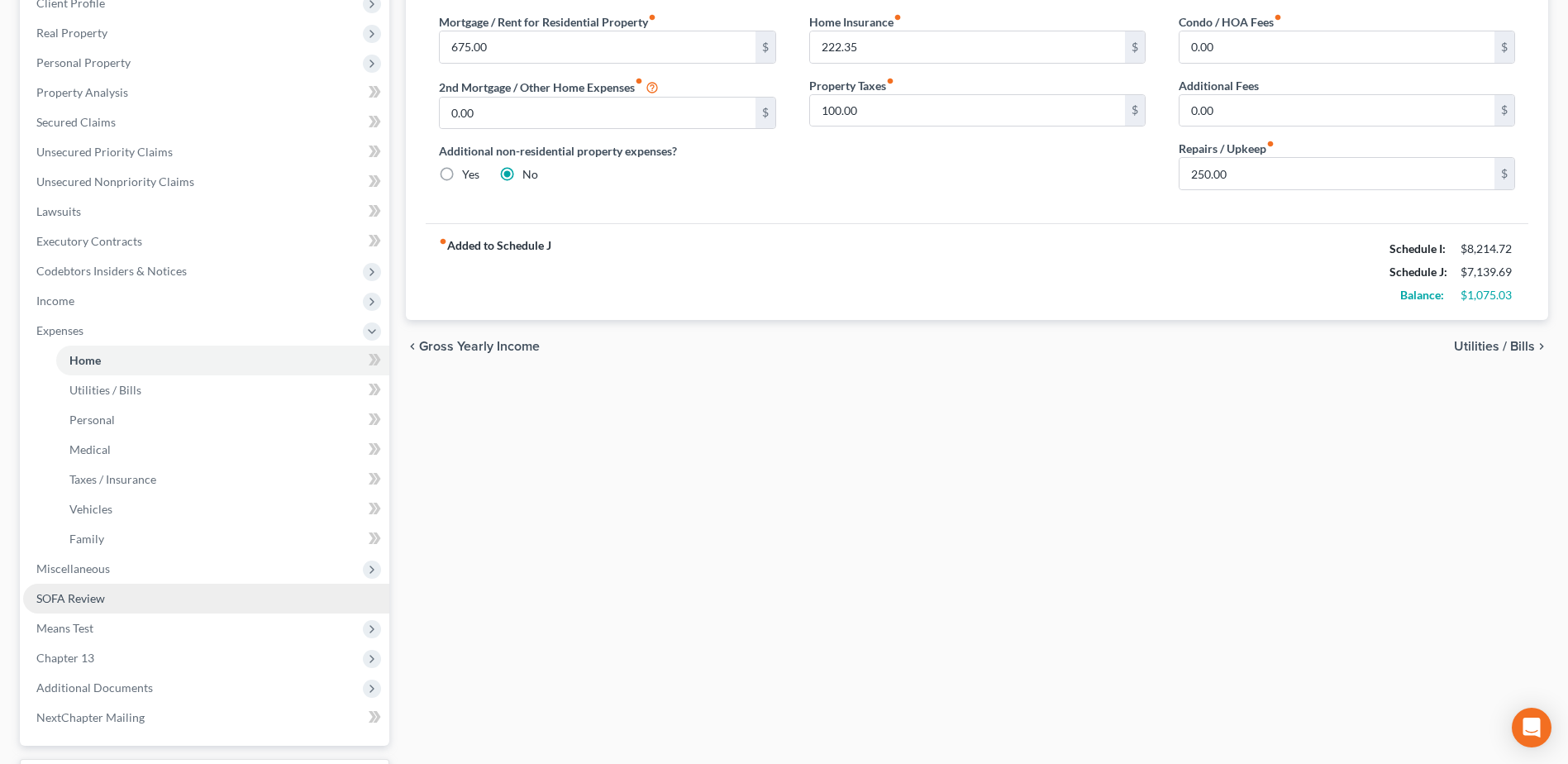
scroll to position [248, 0]
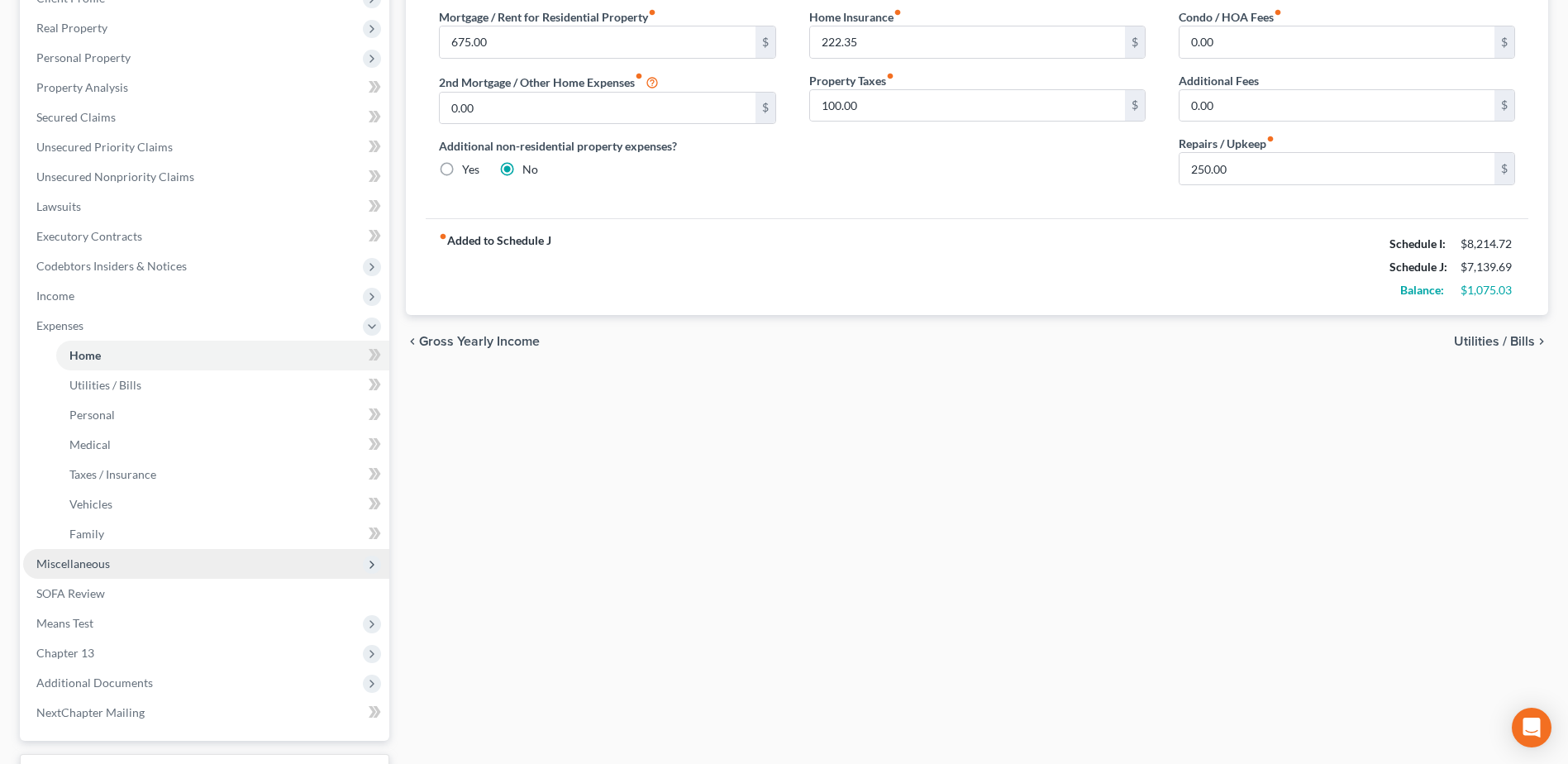
click at [99, 567] on span "Miscellaneous" at bounding box center [73, 564] width 74 height 14
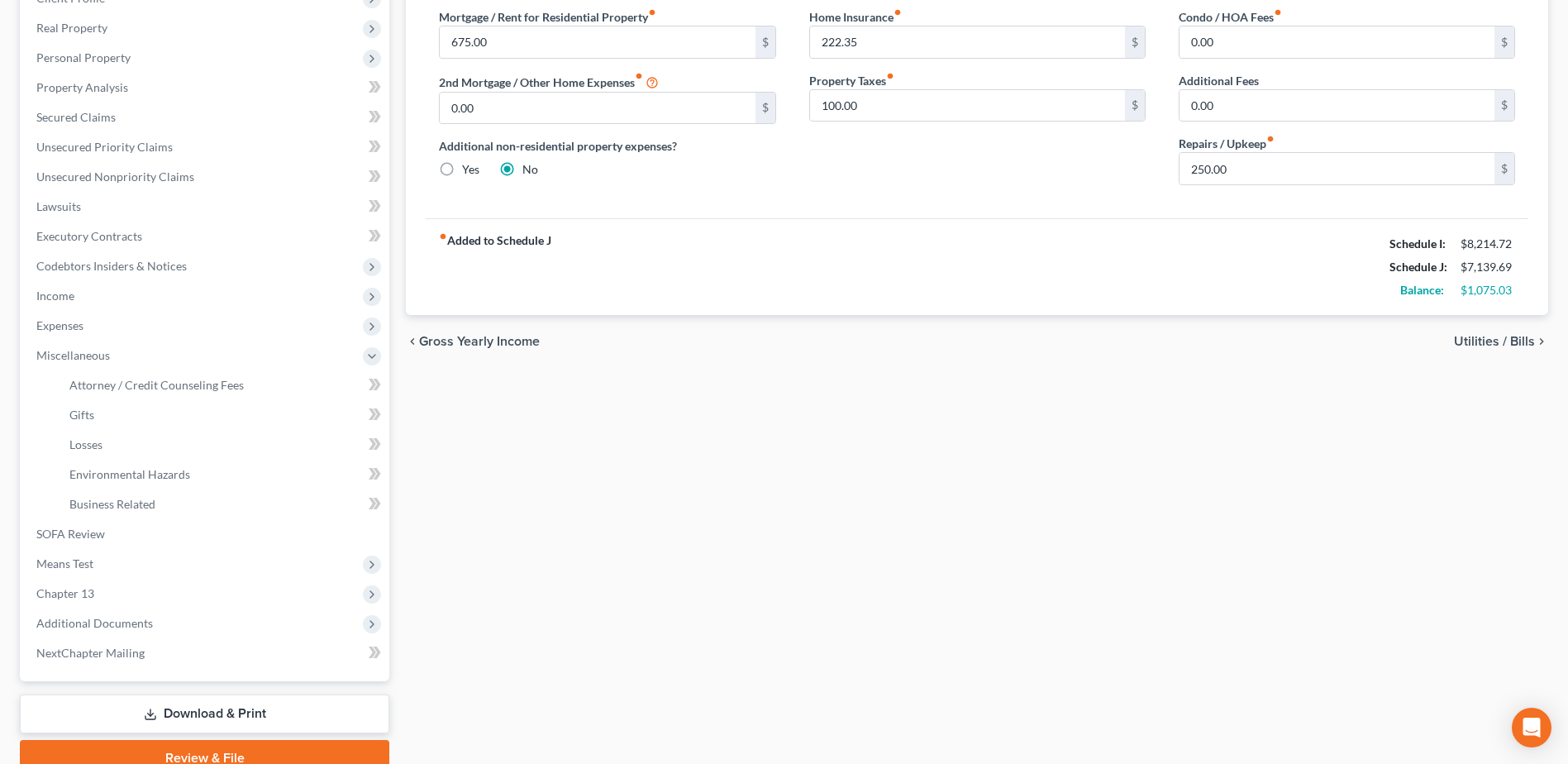
scroll to position [165, 0]
